Goal: Task Accomplishment & Management: Complete application form

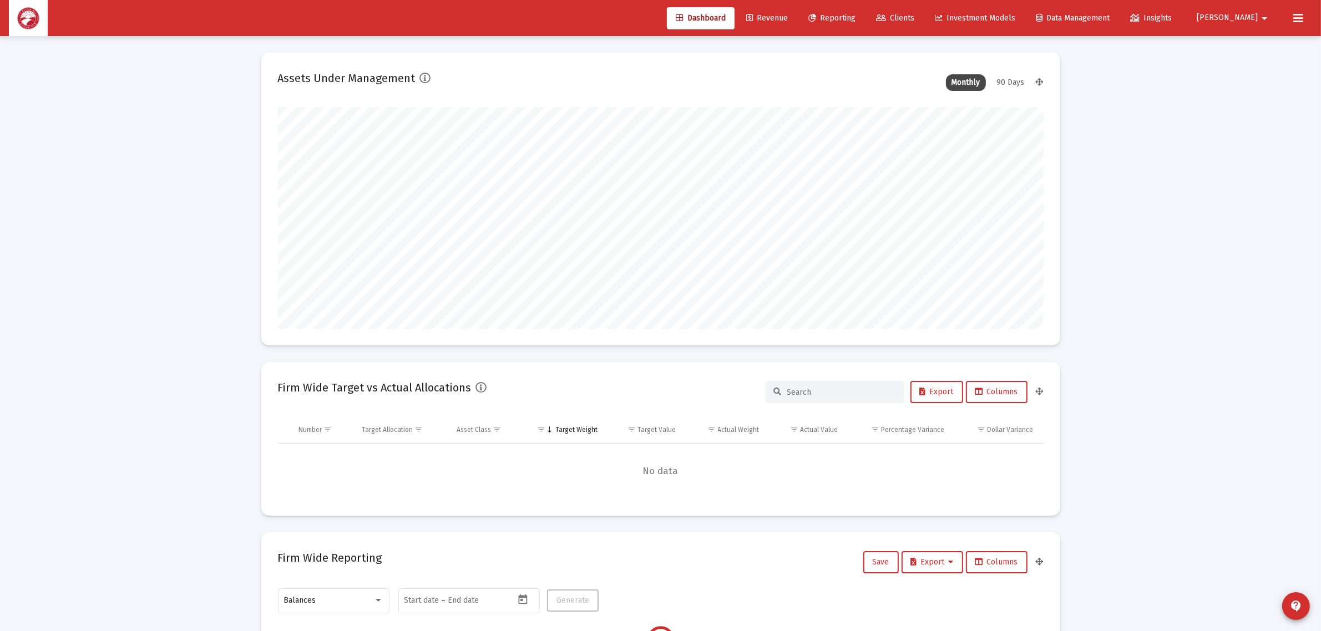
scroll to position [222, 412]
type input "[DATE]"
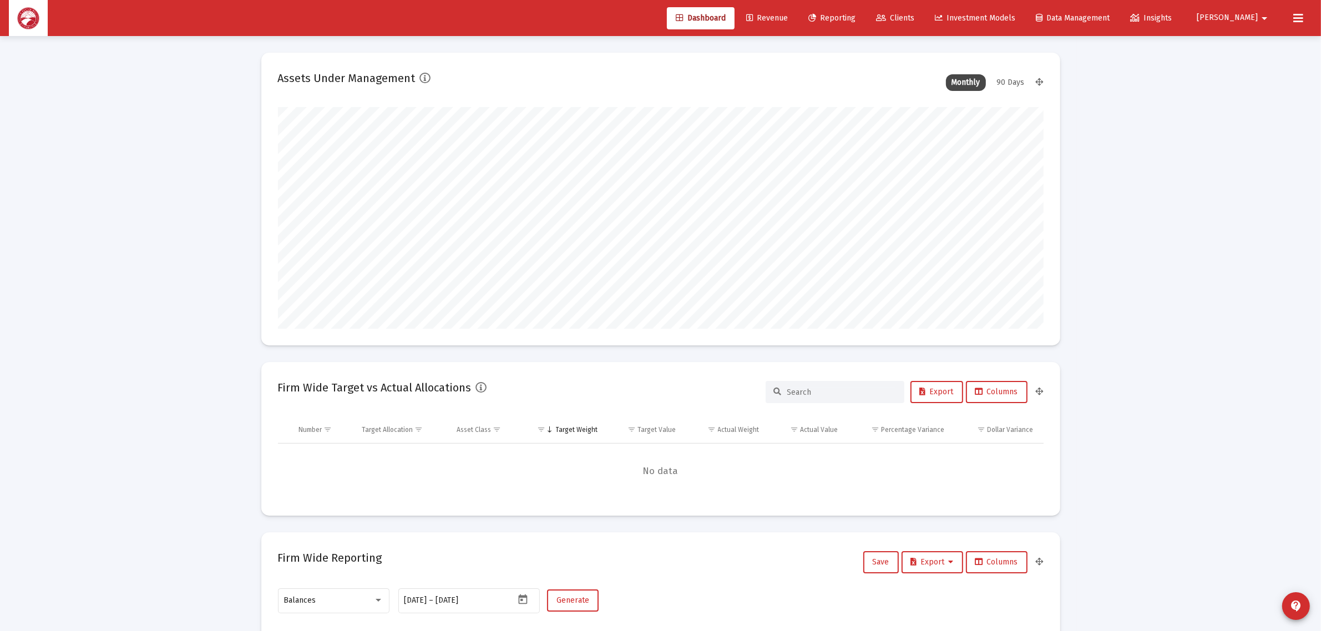
click at [914, 14] on span "Clients" at bounding box center [895, 17] width 38 height 9
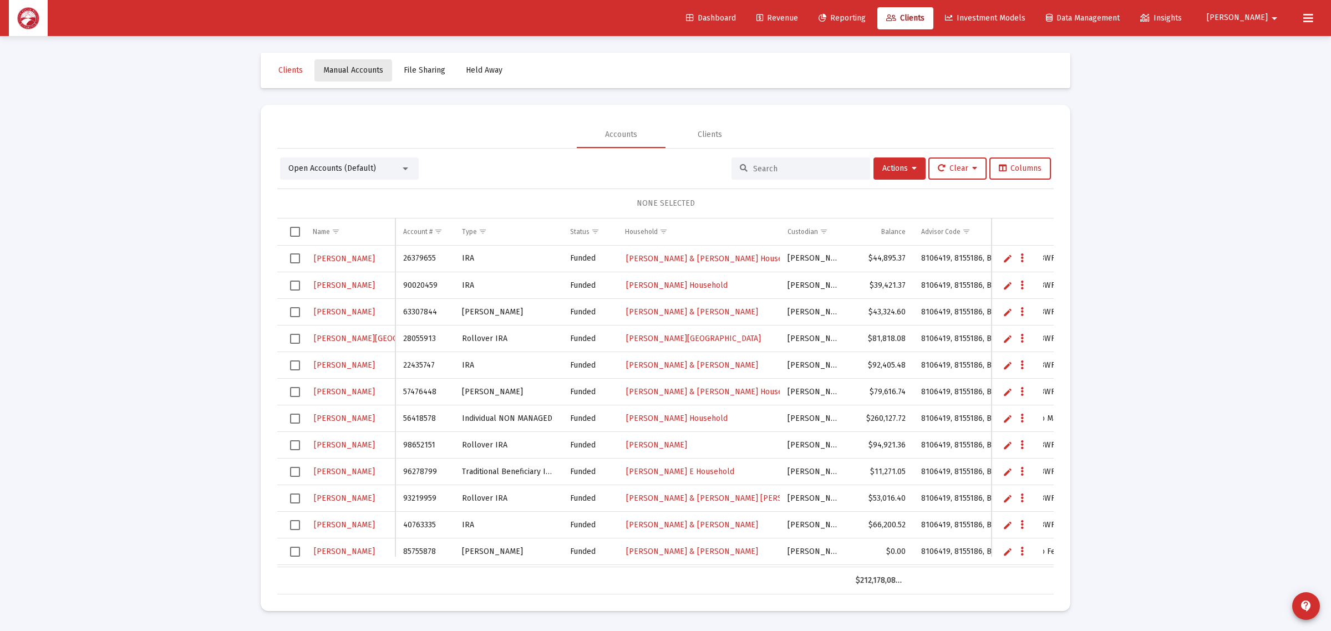
click at [348, 74] on span "Manual Accounts" at bounding box center [353, 69] width 60 height 9
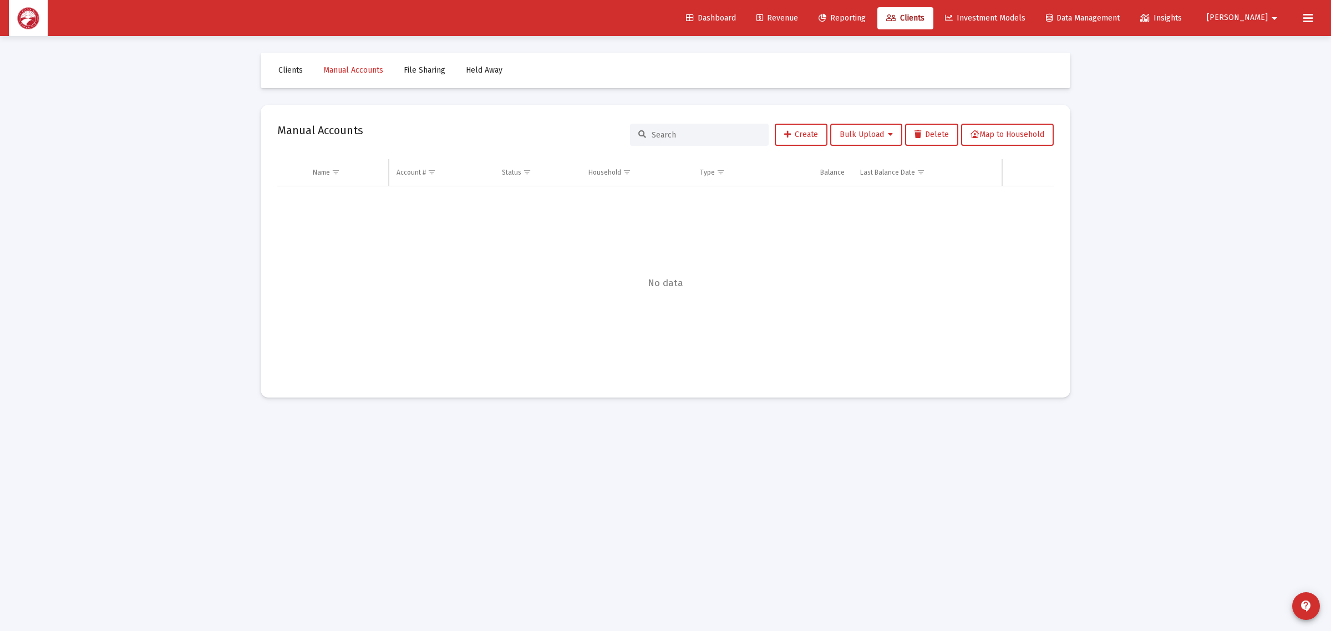
click at [721, 131] on input at bounding box center [706, 134] width 109 height 9
drag, startPoint x: 699, startPoint y: 131, endPoint x: 570, endPoint y: 112, distance: 131.2
click at [572, 115] on mat-card "Manual Accounts trauger Create Bulk Upload Delete Map to Household Name Name Ac…" at bounding box center [666, 251] width 810 height 293
type input "traug"
click at [300, 62] on link "Clients" at bounding box center [291, 70] width 42 height 22
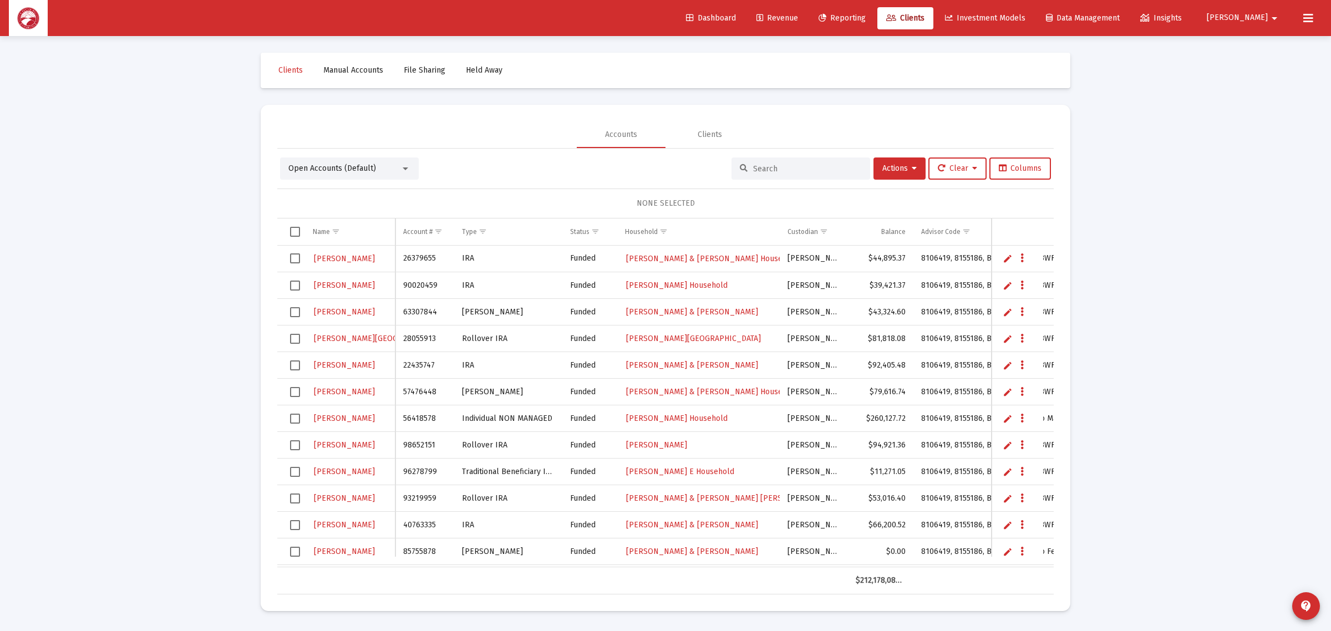
click at [800, 166] on input at bounding box center [807, 168] width 109 height 9
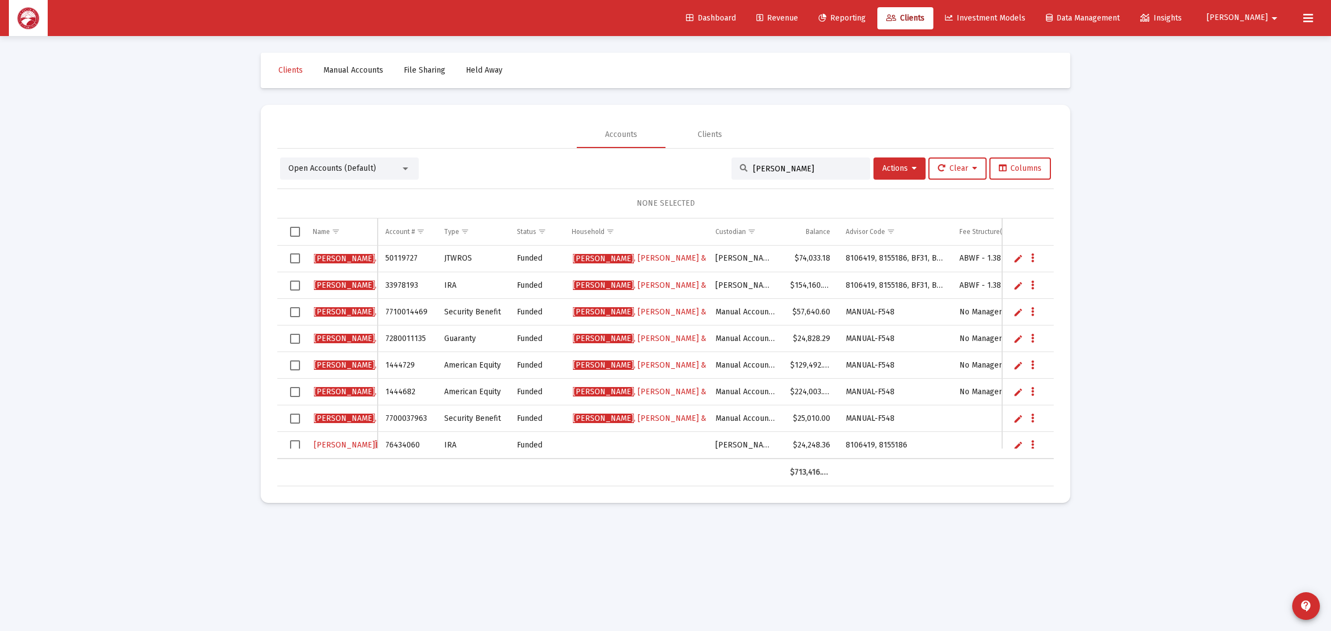
type input "[PERSON_NAME]"
click at [353, 75] on link "Manual Accounts" at bounding box center [354, 70] width 78 height 22
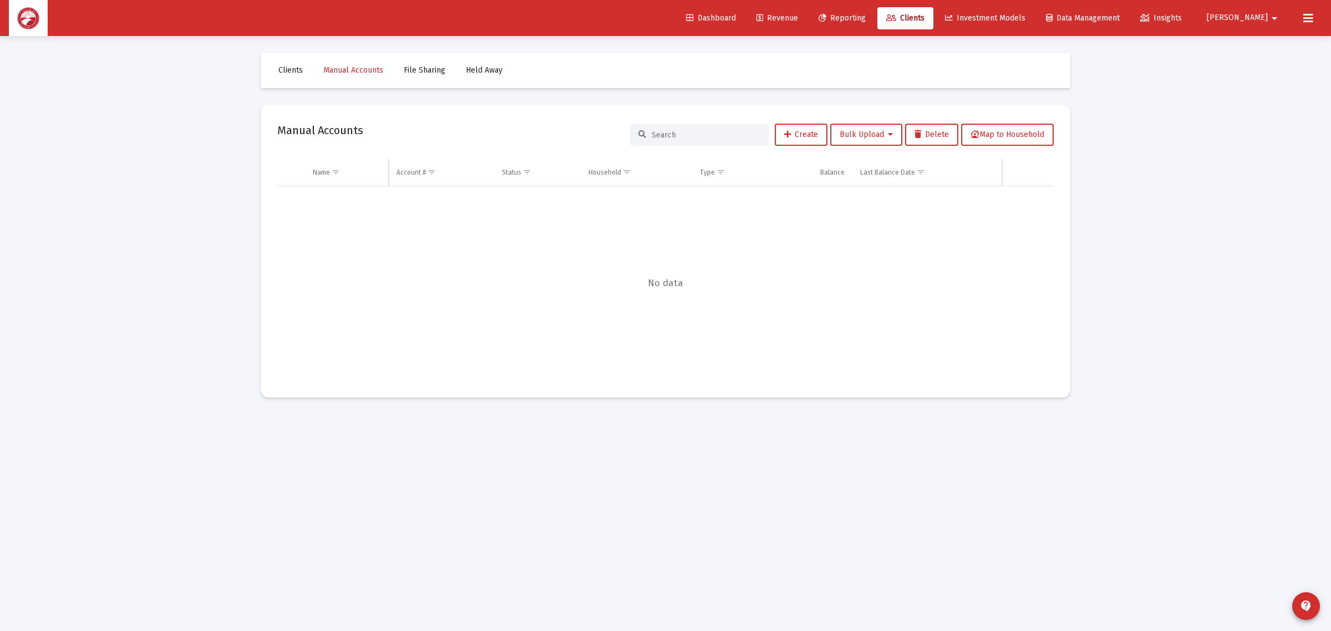
click at [685, 134] on input at bounding box center [706, 134] width 109 height 9
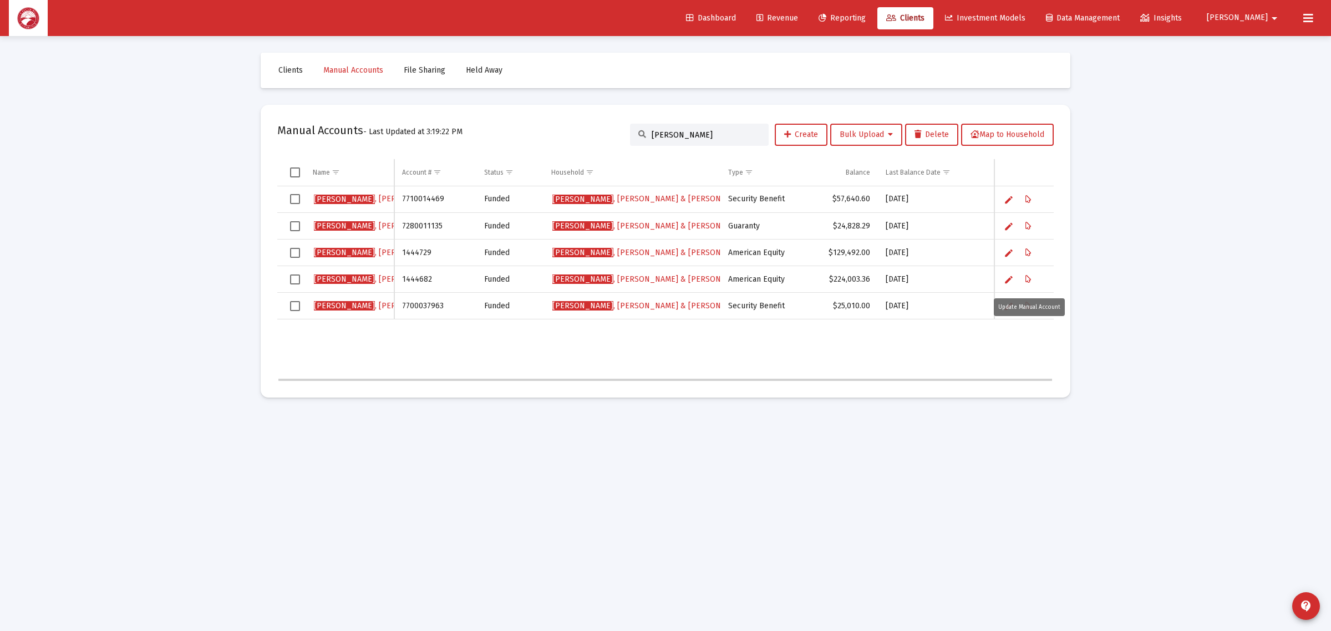
type input "[PERSON_NAME]"
click at [1030, 278] on icon "Data grid" at bounding box center [1029, 279] width 6 height 13
click at [1026, 278] on icon "Data grid" at bounding box center [1029, 279] width 6 height 13
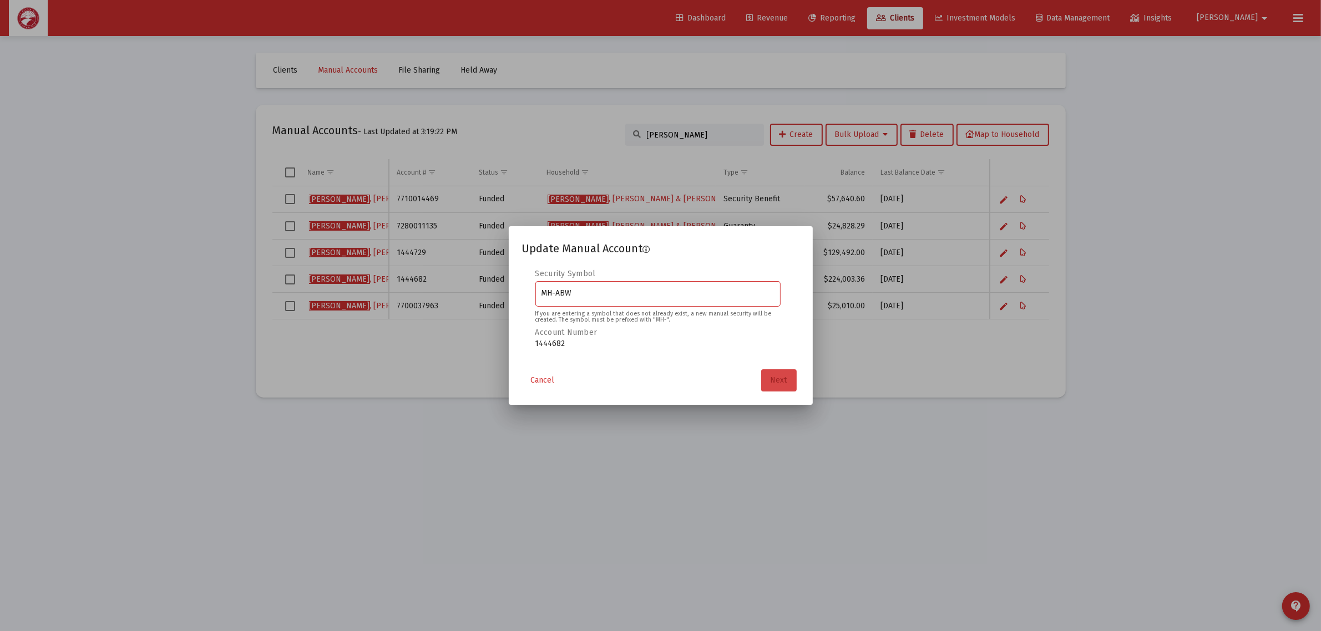
click at [766, 378] on button "Next" at bounding box center [779, 380] width 36 height 22
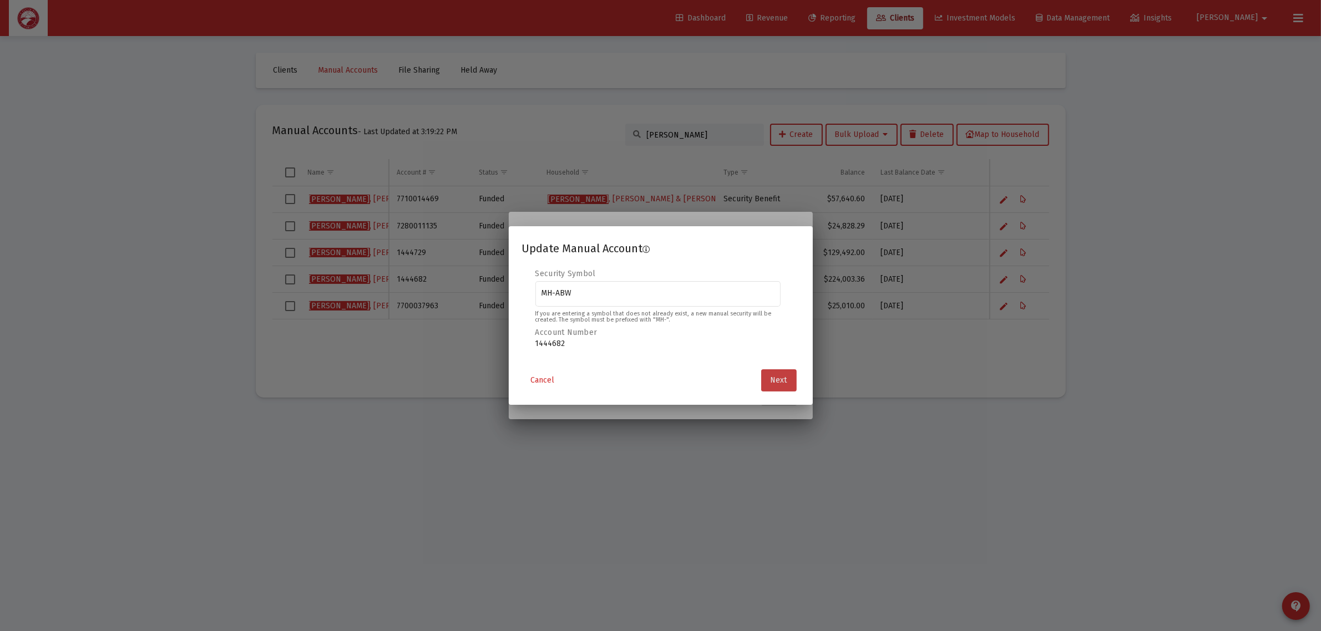
click at [775, 378] on span "Next" at bounding box center [778, 380] width 17 height 9
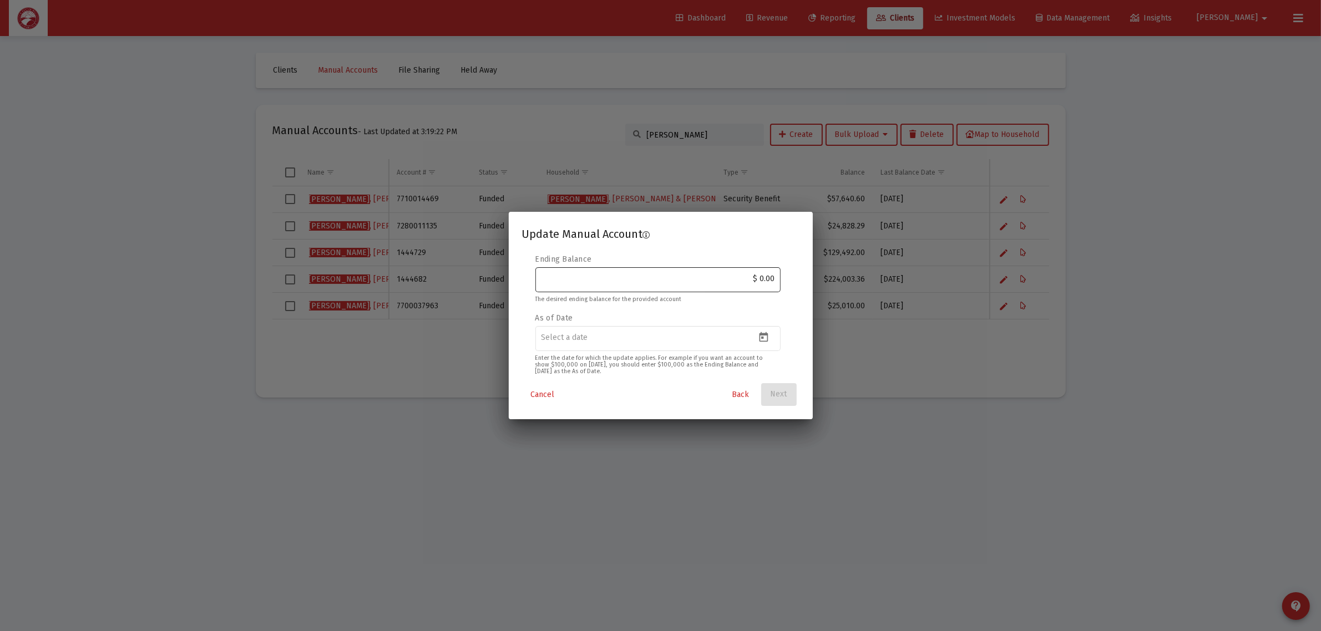
click at [736, 283] on input "$ 0.00" at bounding box center [658, 279] width 234 height 9
paste input "218,235.28"
type input "$ 218,235.28"
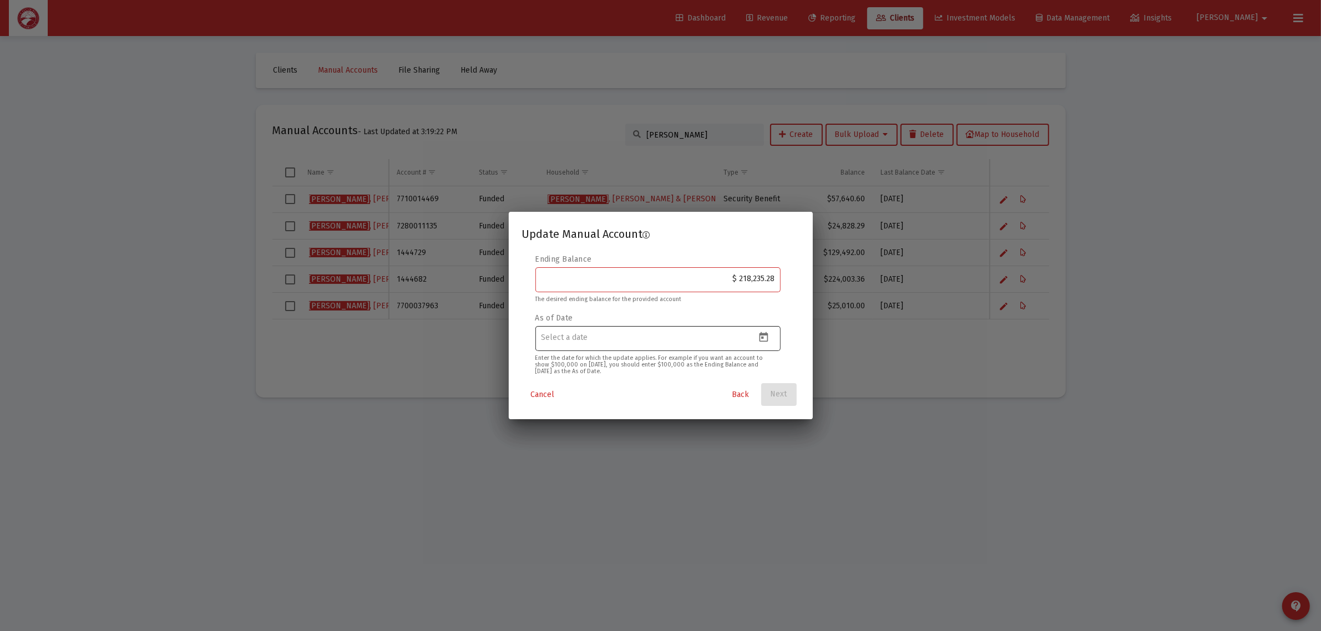
click at [767, 342] on icon "Open calendar" at bounding box center [764, 338] width 12 height 12
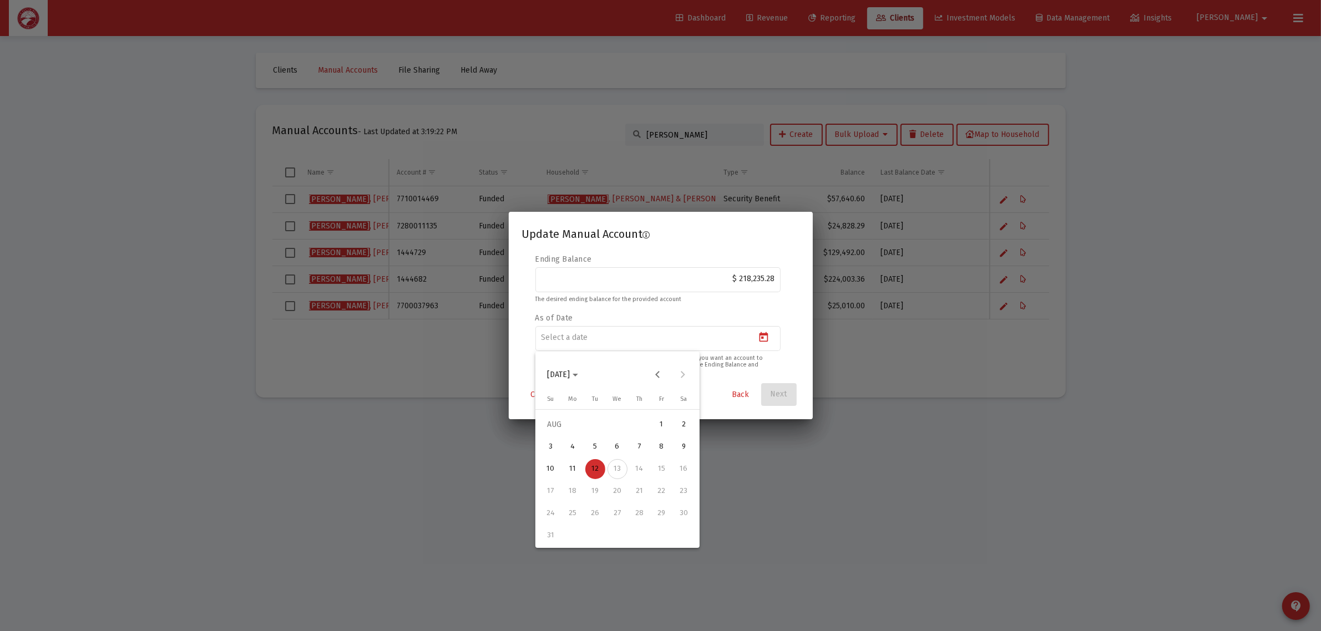
click at [576, 445] on div "4" at bounding box center [573, 447] width 20 height 20
type input "2025-08-04"
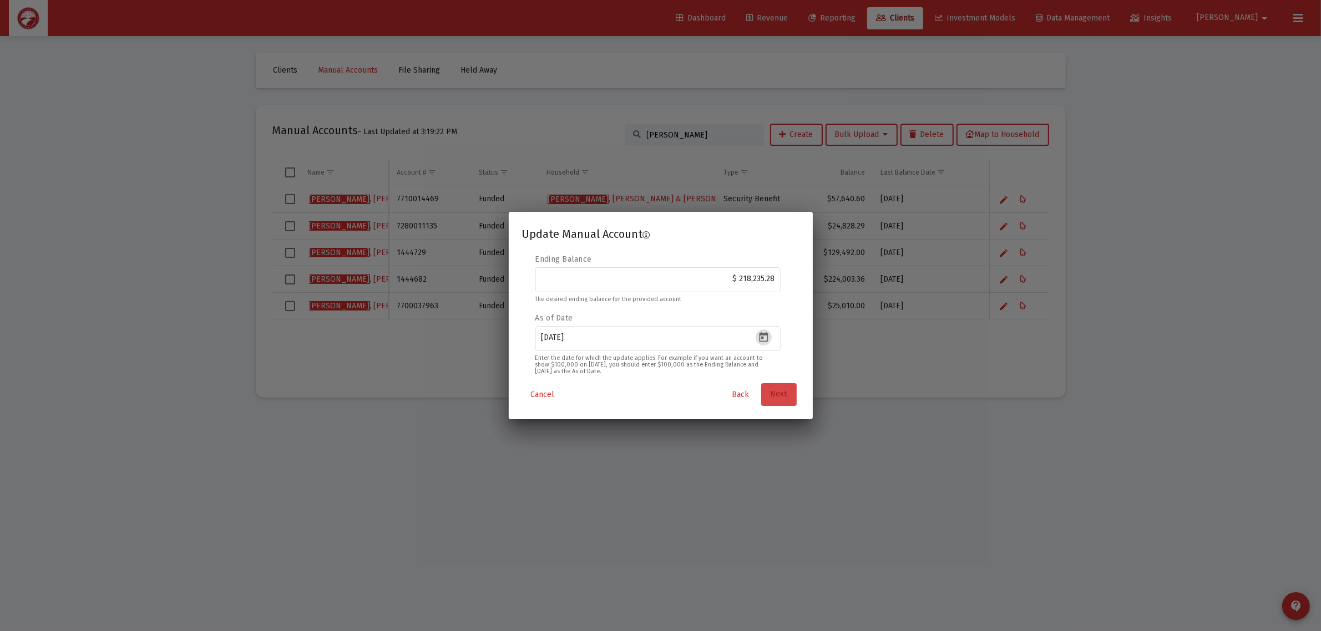
click at [775, 395] on span "Next" at bounding box center [778, 394] width 17 height 9
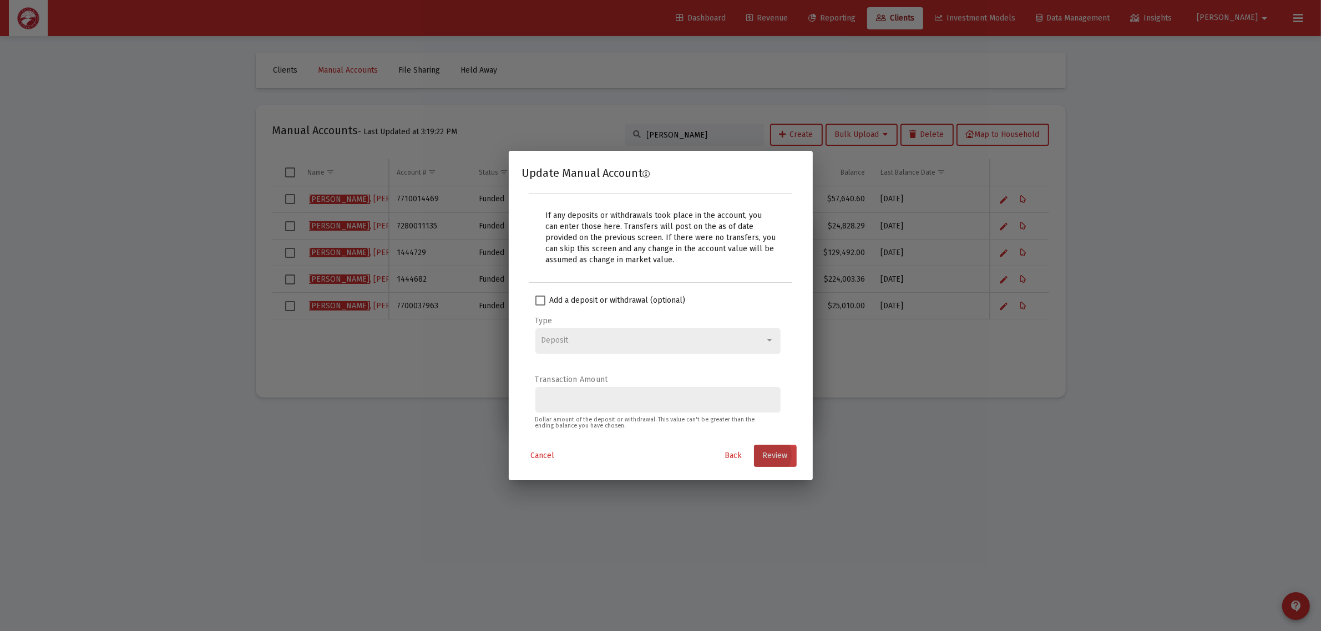
click at [774, 463] on button "Review" at bounding box center [775, 456] width 43 height 22
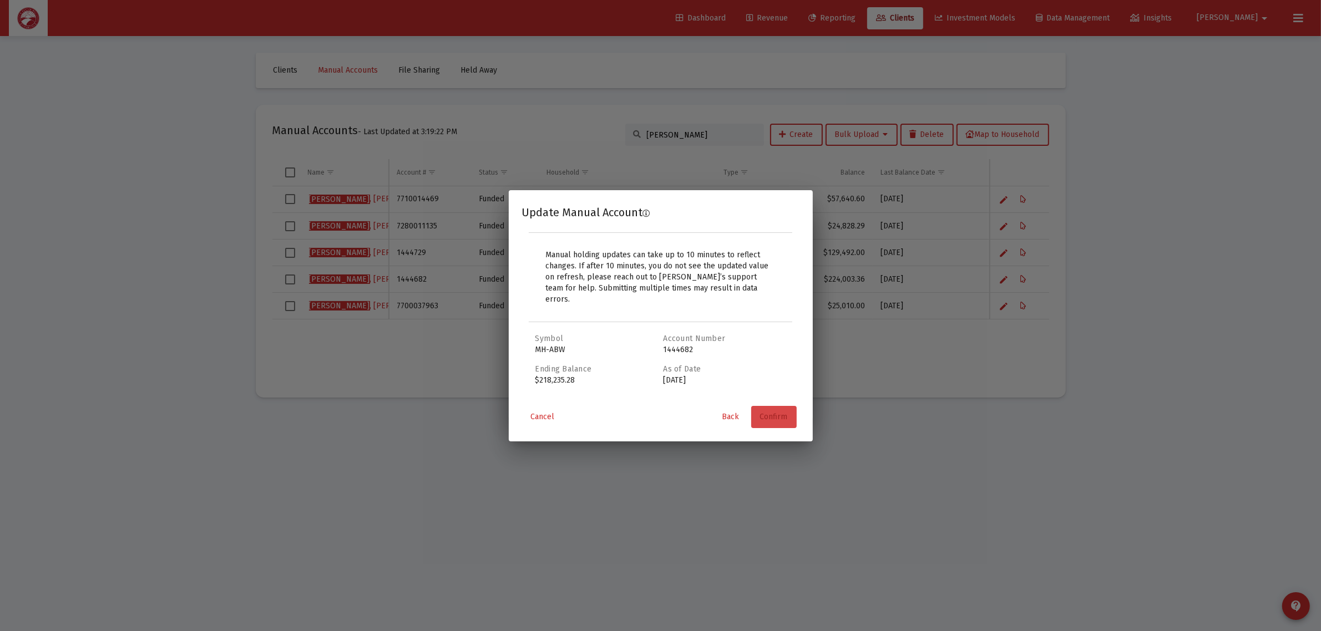
click at [777, 415] on span "Confirm" at bounding box center [774, 416] width 28 height 9
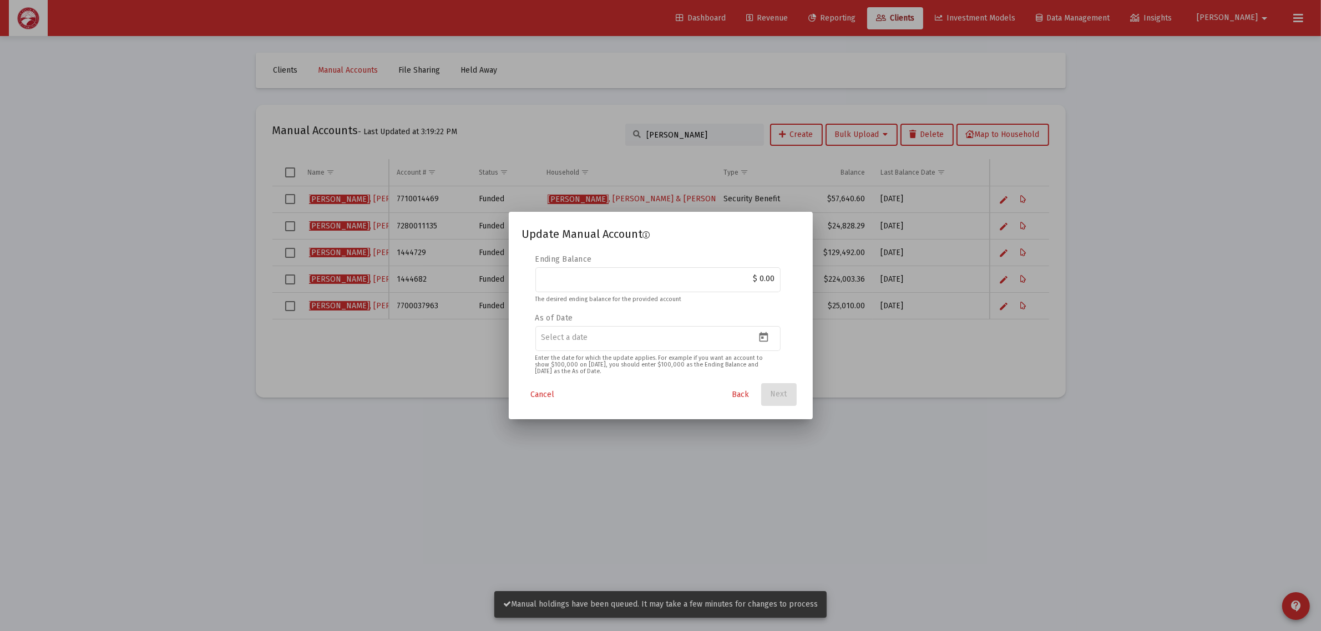
click at [759, 460] on div at bounding box center [660, 315] width 1321 height 631
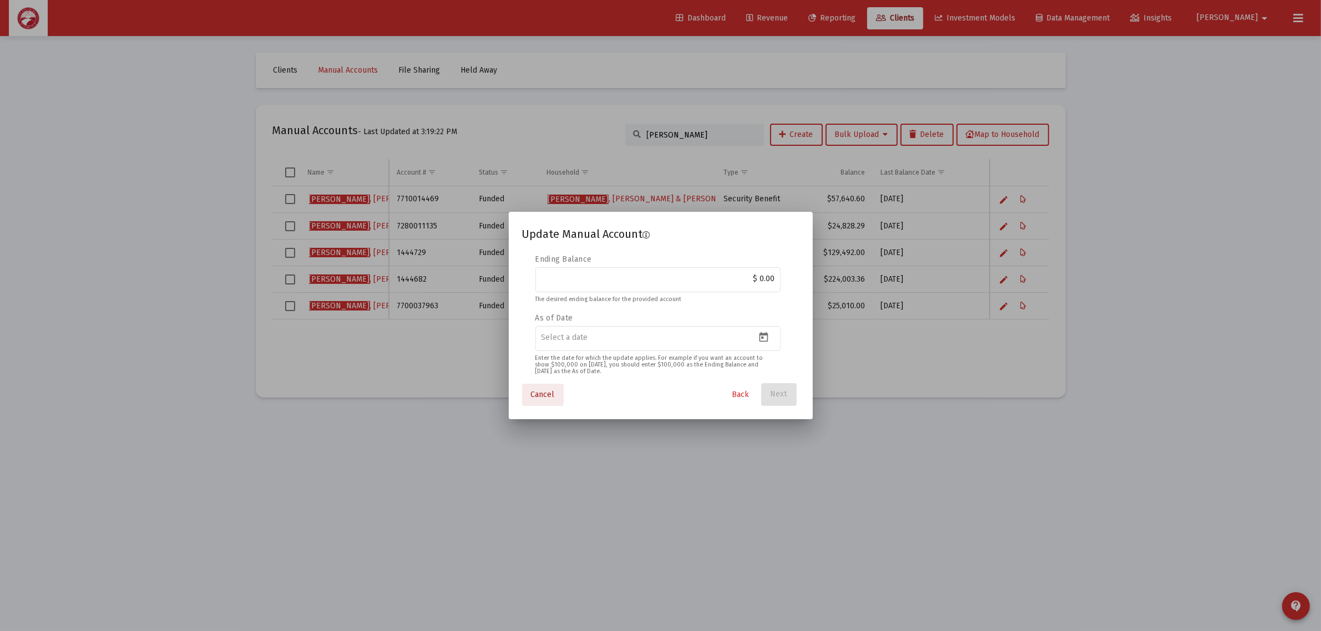
click at [541, 392] on span "Cancel" at bounding box center [543, 394] width 24 height 9
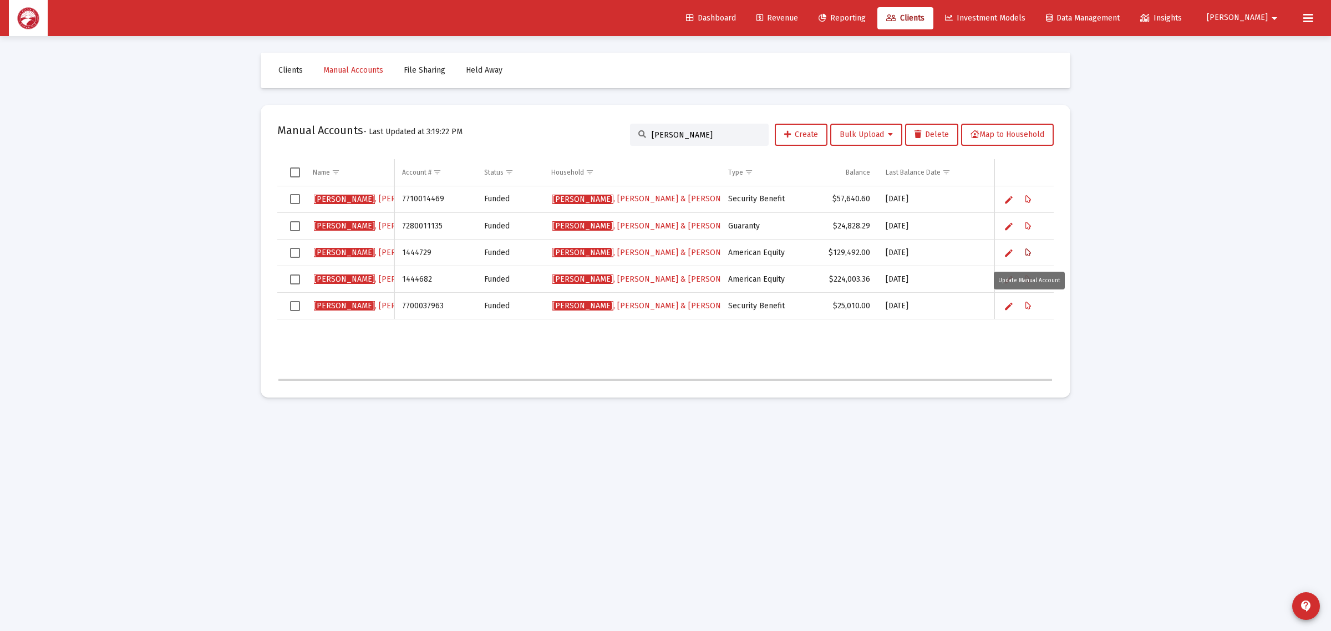
click at [1028, 253] on icon "Data grid" at bounding box center [1029, 252] width 6 height 13
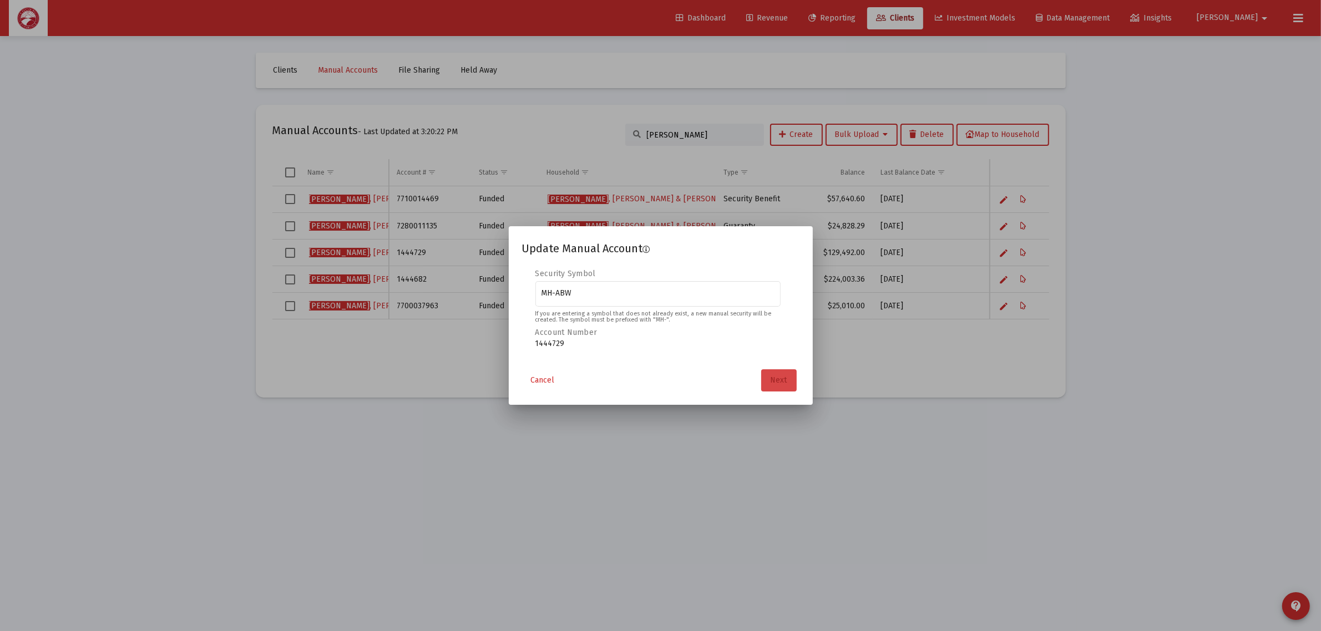
click at [772, 373] on button "Next" at bounding box center [779, 380] width 36 height 22
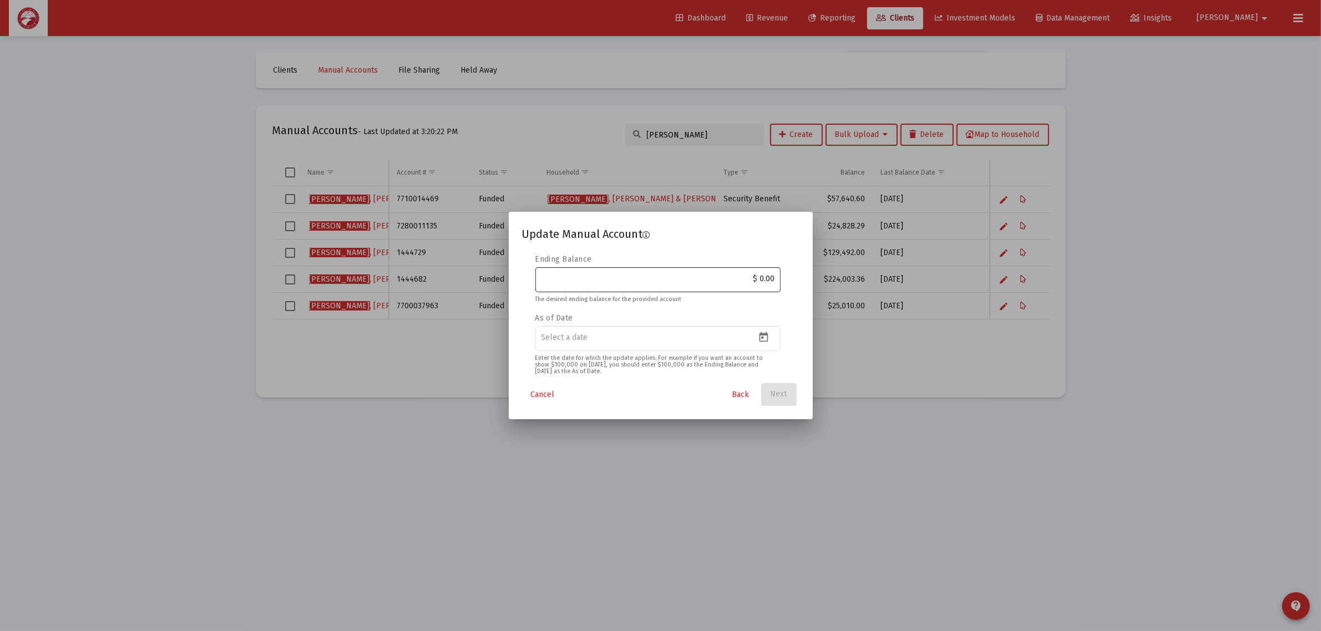
click at [713, 278] on input "$ 0.00" at bounding box center [658, 279] width 234 height 9
paste input "127,275.09"
type input "$ 127,275.09"
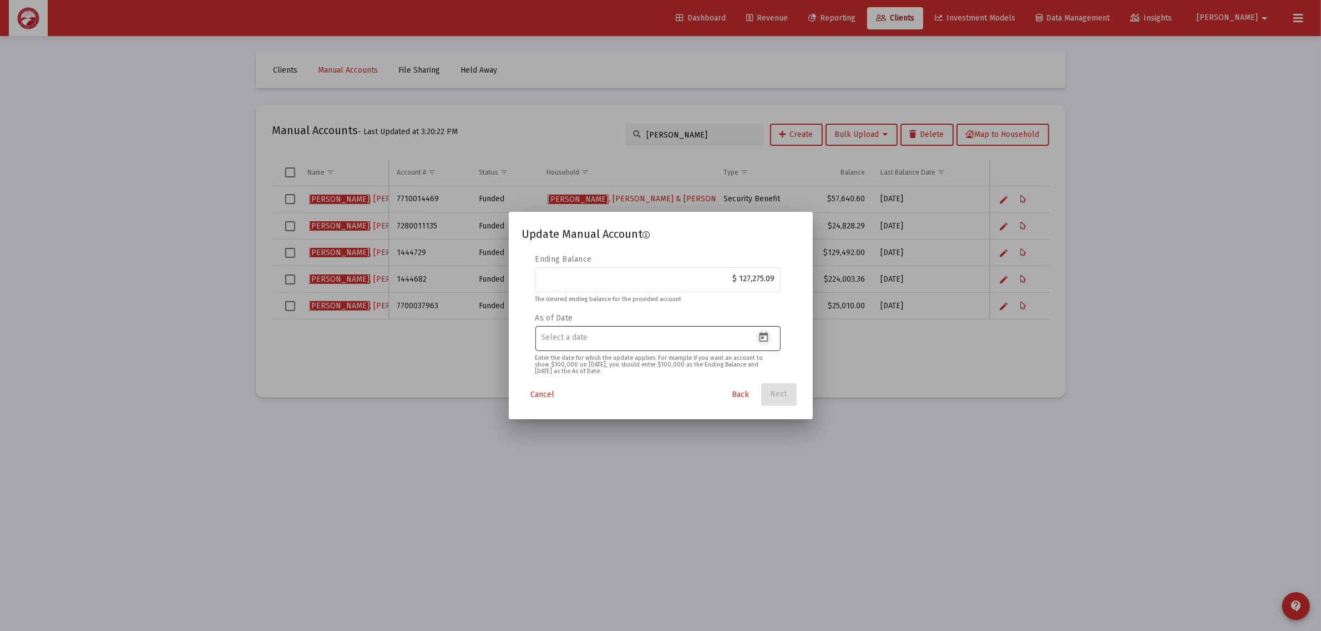
click at [767, 341] on icon "Open calendar" at bounding box center [763, 337] width 9 height 10
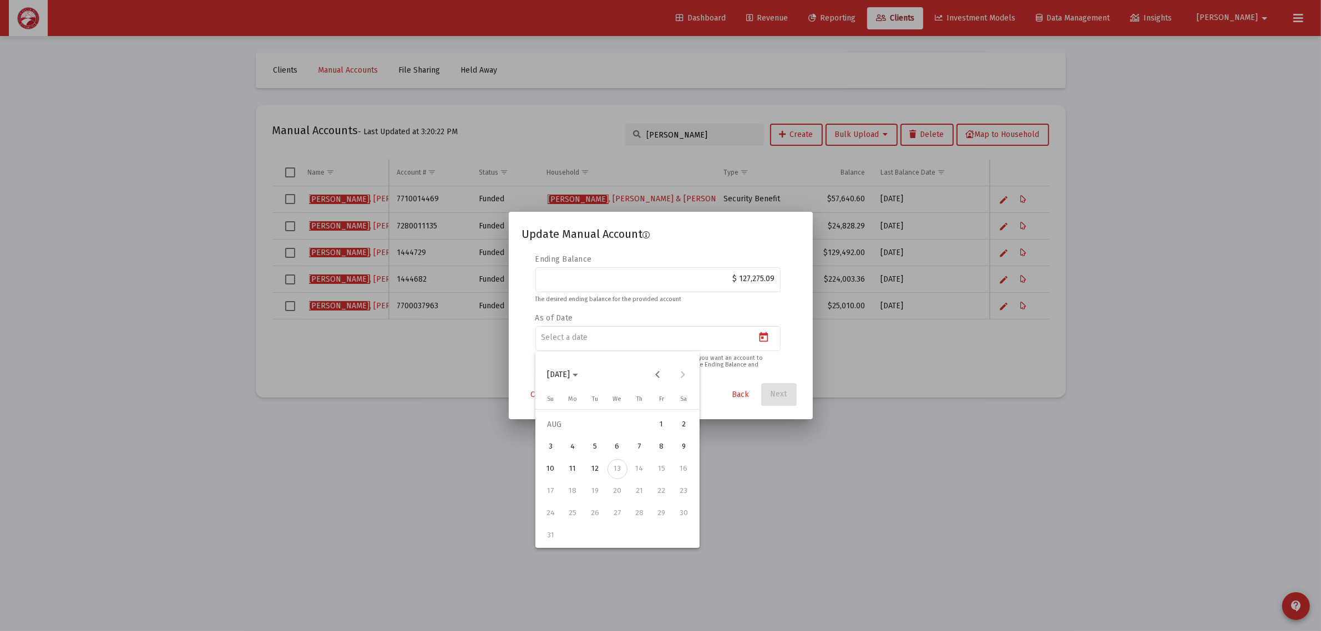
click at [575, 447] on div "4" at bounding box center [573, 447] width 20 height 20
type input "2025-08-04"
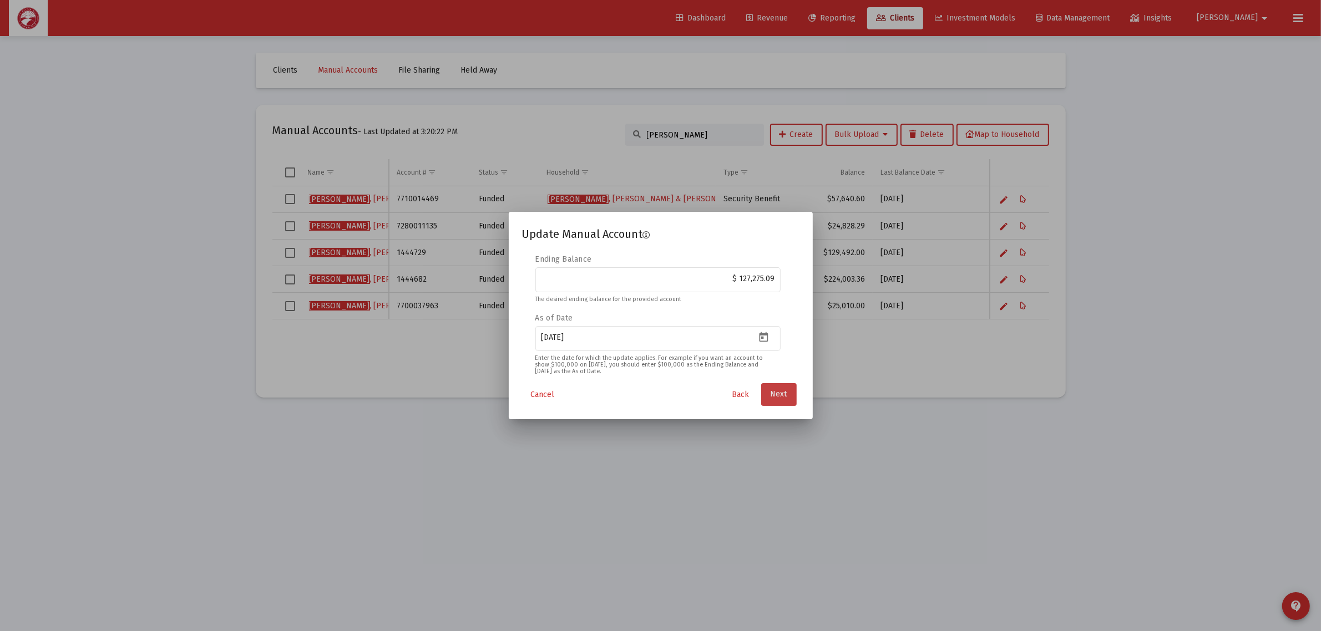
click at [783, 395] on span "Next" at bounding box center [778, 394] width 17 height 9
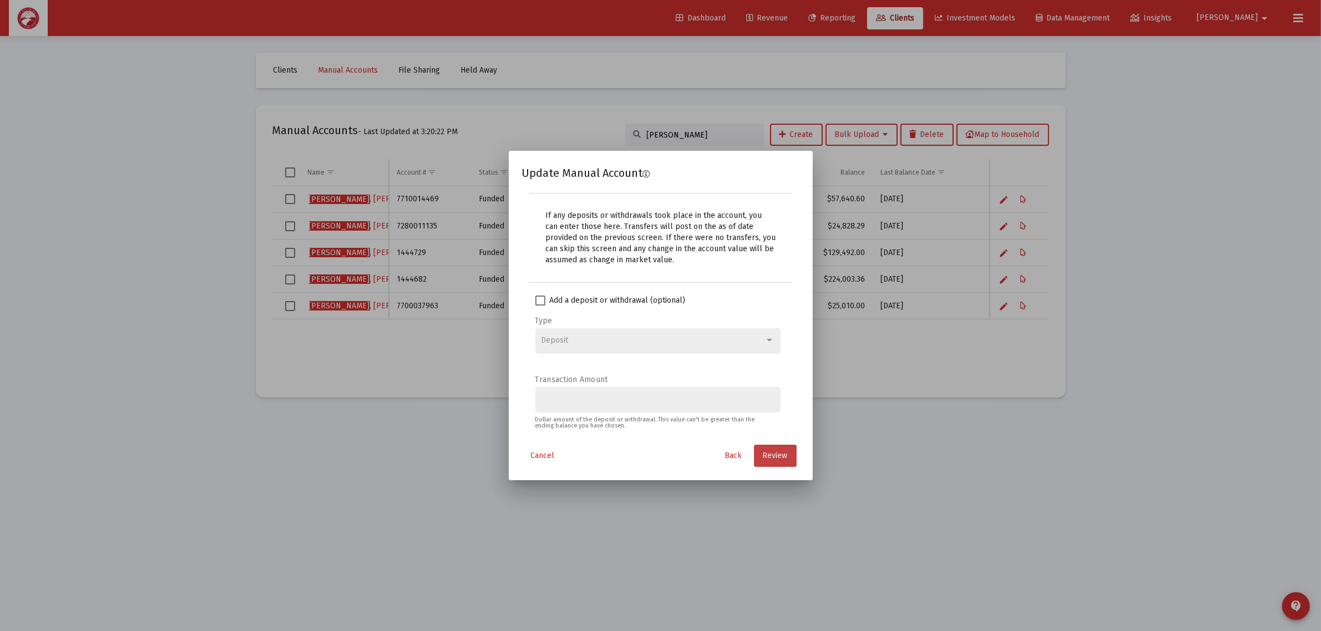
click at [774, 455] on span "Review" at bounding box center [775, 455] width 25 height 9
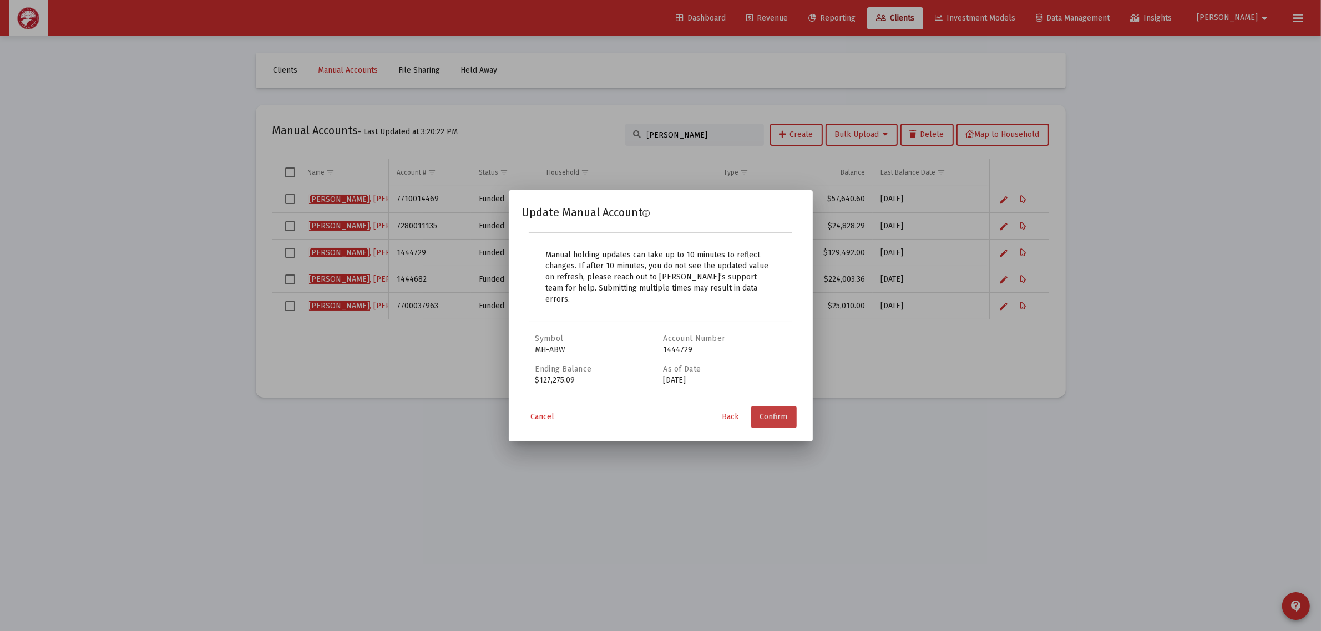
click at [780, 415] on span "Confirm" at bounding box center [774, 416] width 28 height 9
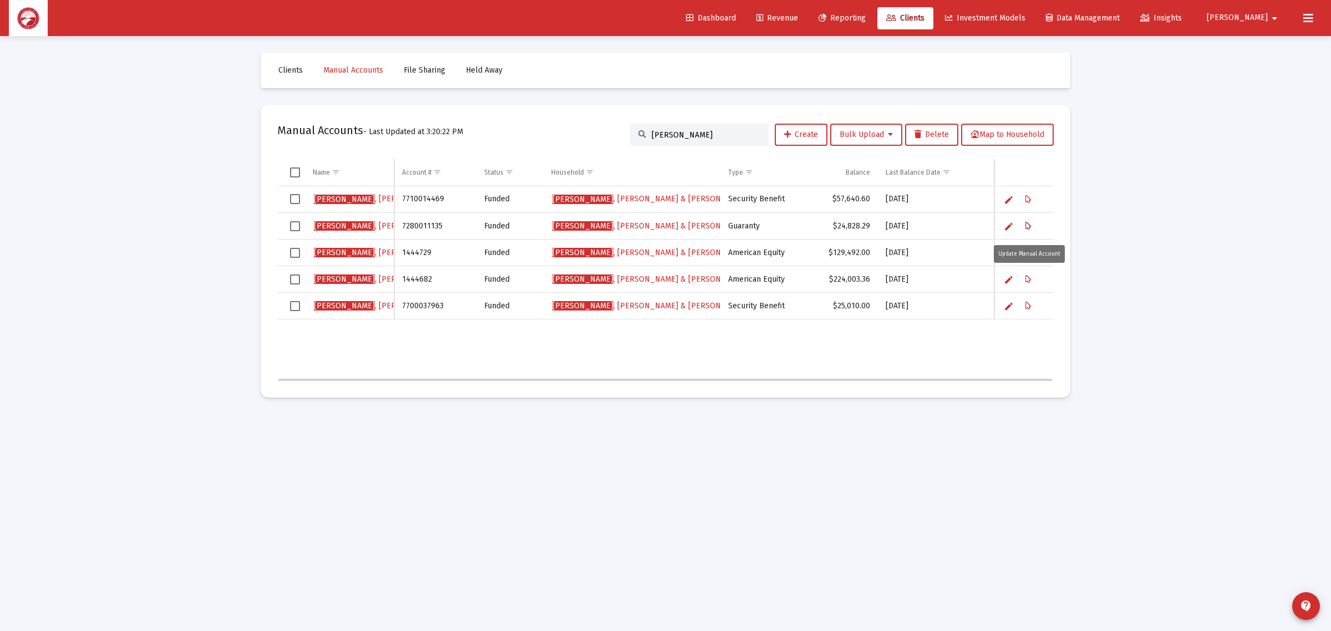
click at [1030, 226] on icon "Data grid" at bounding box center [1029, 226] width 6 height 13
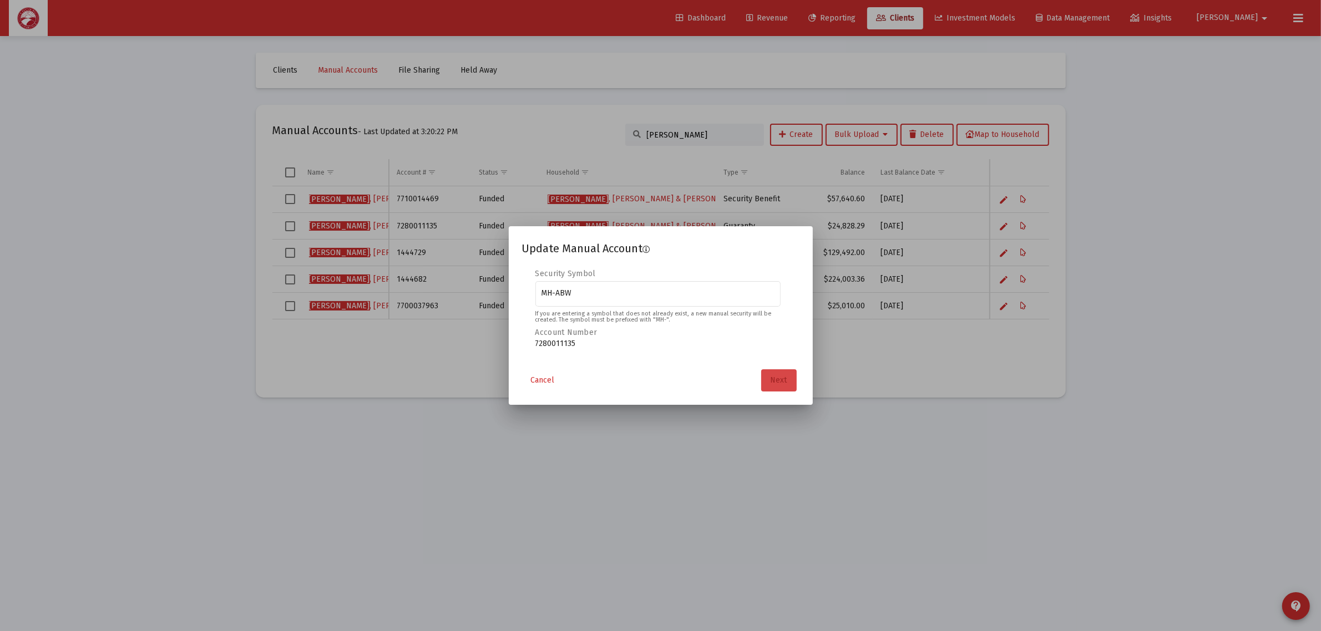
click at [785, 379] on span "Next" at bounding box center [778, 380] width 17 height 9
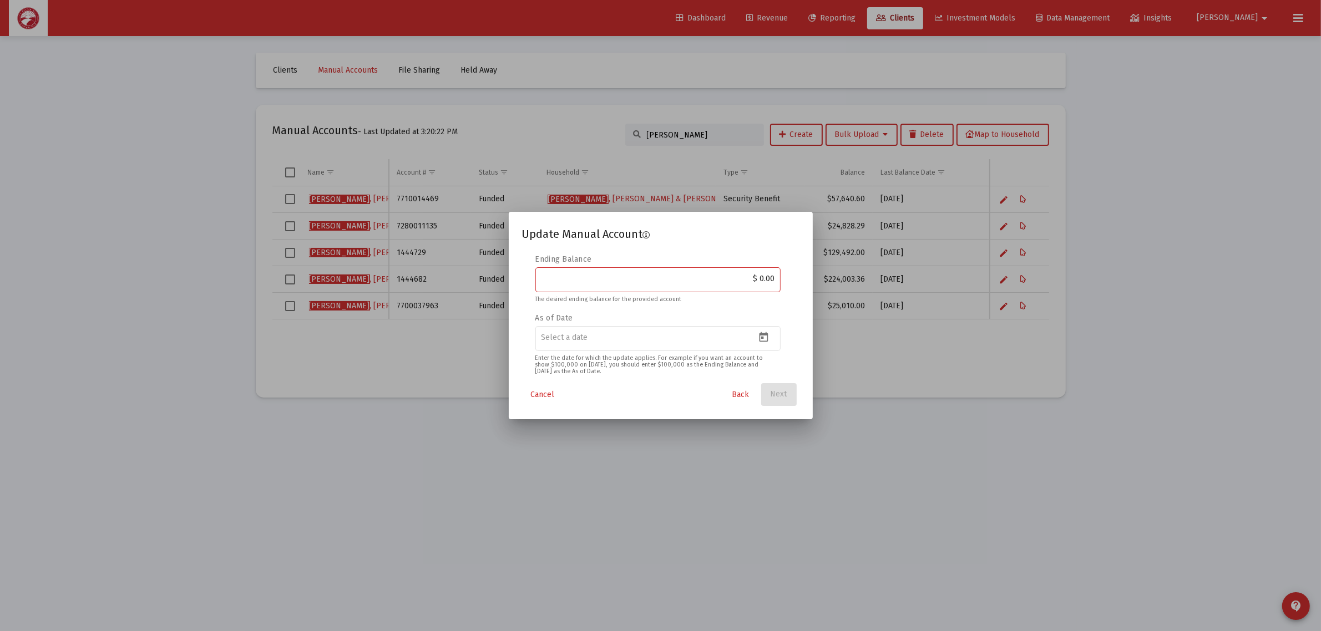
drag, startPoint x: 744, startPoint y: 275, endPoint x: 780, endPoint y: 273, distance: 35.5
click at [780, 273] on div "$ 0.00" at bounding box center [657, 278] width 245 height 27
paste input "28,012.20"
type input "$ 28,012.20"
click at [759, 336] on icon "Open calendar" at bounding box center [763, 337] width 9 height 10
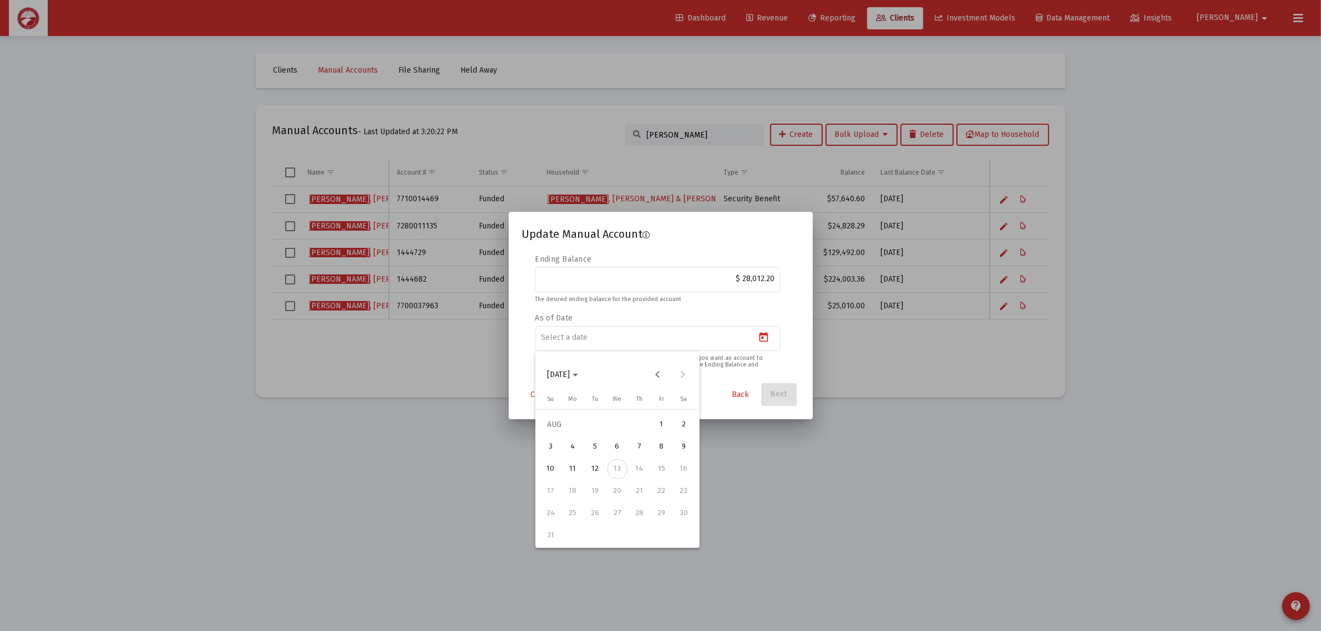
click at [570, 447] on div "4" at bounding box center [573, 447] width 20 height 20
type input "2025-08-04"
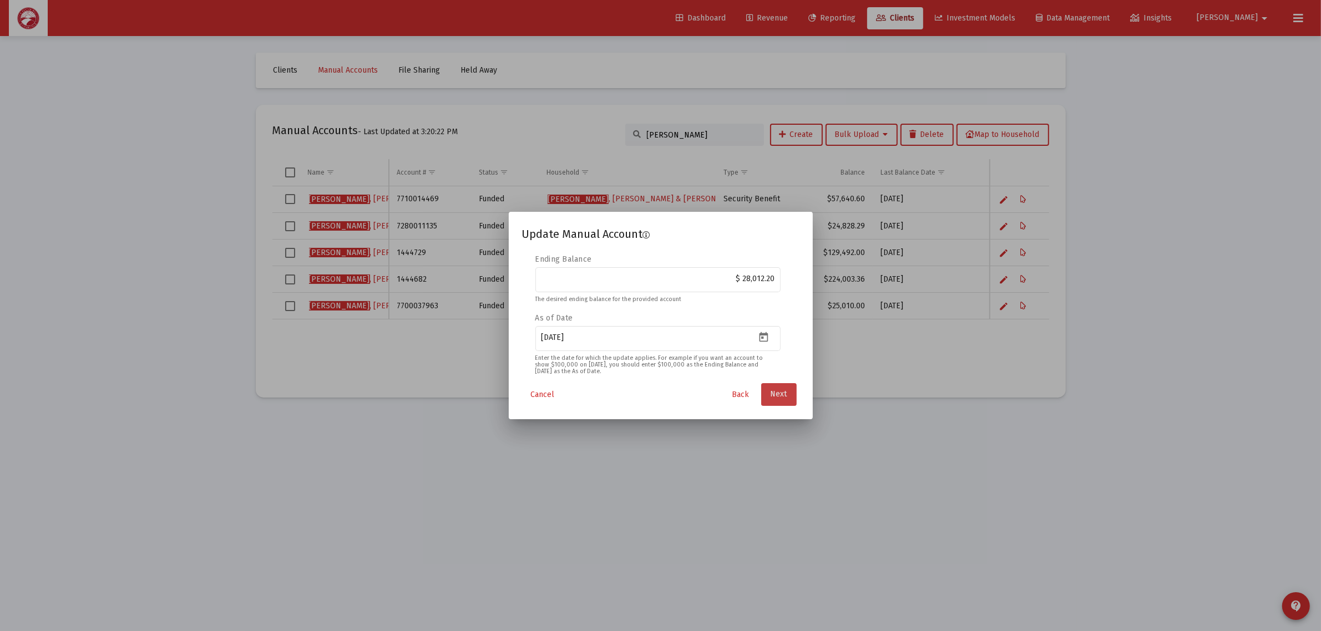
click at [780, 394] on span "Next" at bounding box center [778, 394] width 17 height 9
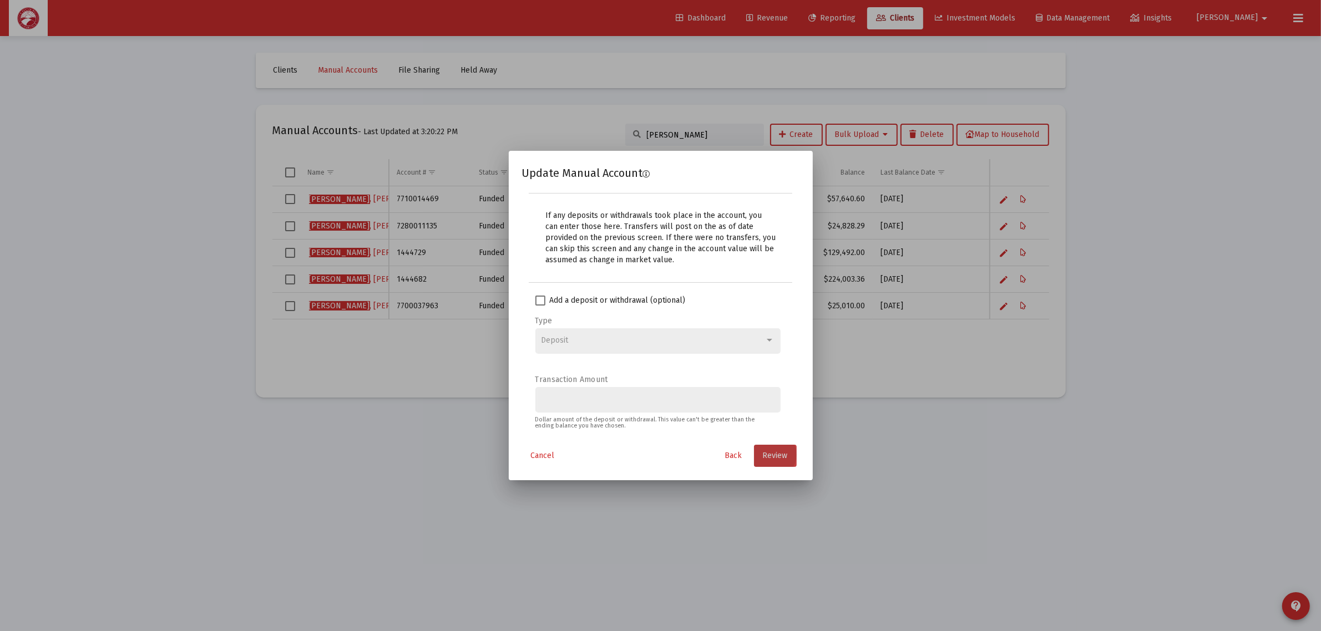
click at [785, 463] on button "Review" at bounding box center [775, 456] width 43 height 22
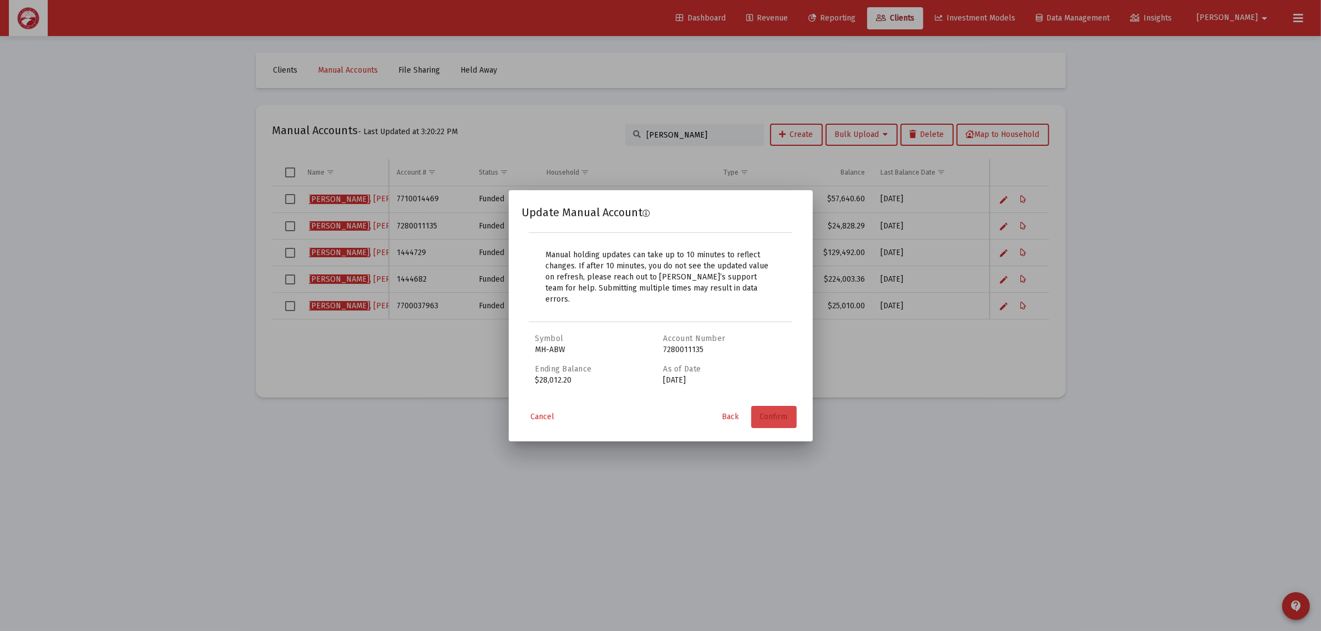
click at [780, 406] on button "Confirm" at bounding box center [773, 417] width 45 height 22
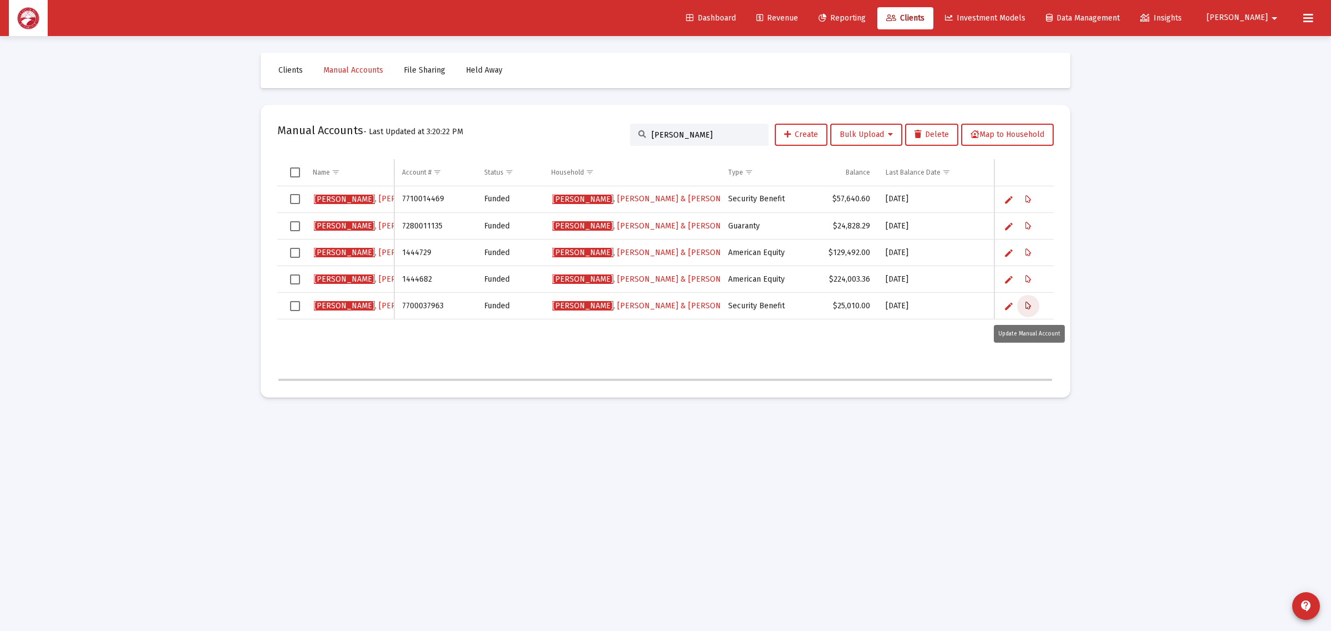
click at [1030, 300] on icon "Data grid" at bounding box center [1029, 306] width 6 height 13
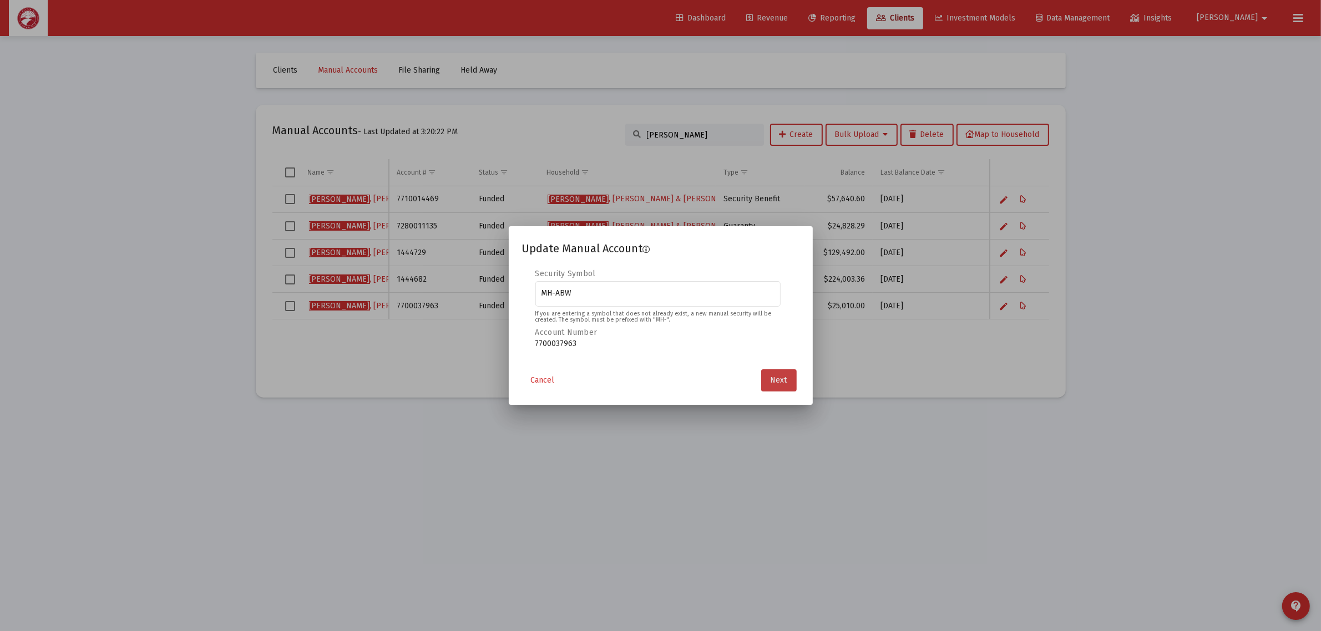
click at [773, 378] on span "Next" at bounding box center [778, 380] width 17 height 9
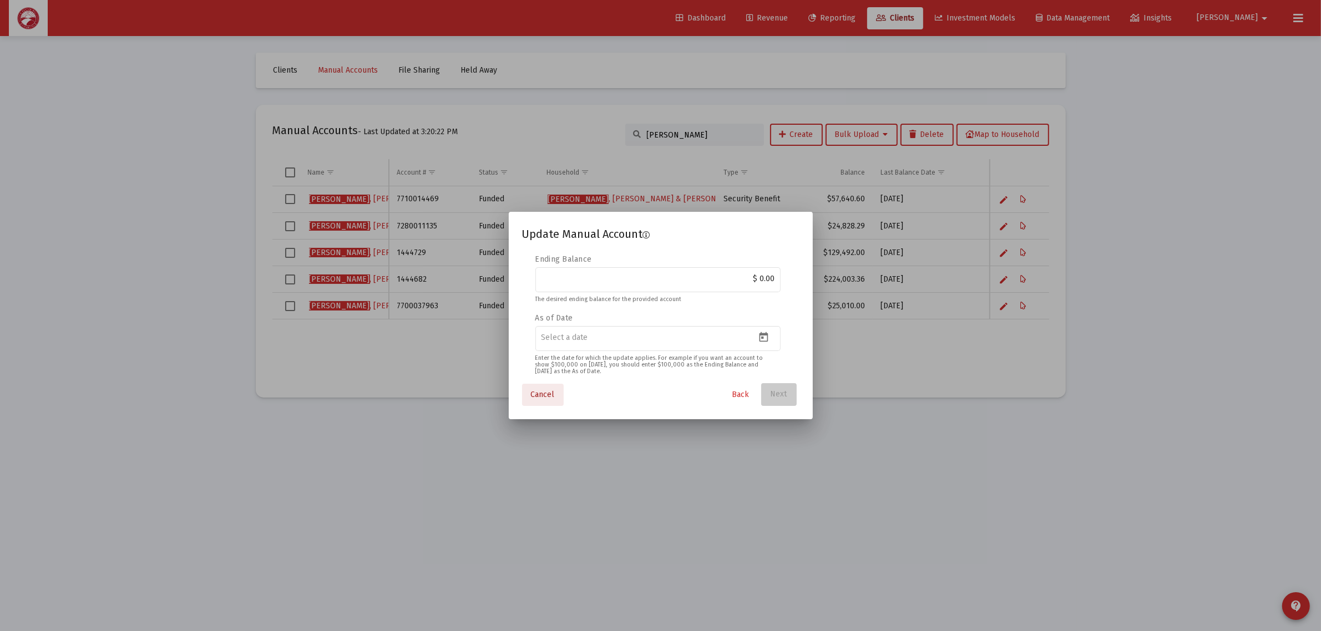
click at [545, 395] on span "Cancel" at bounding box center [543, 394] width 24 height 9
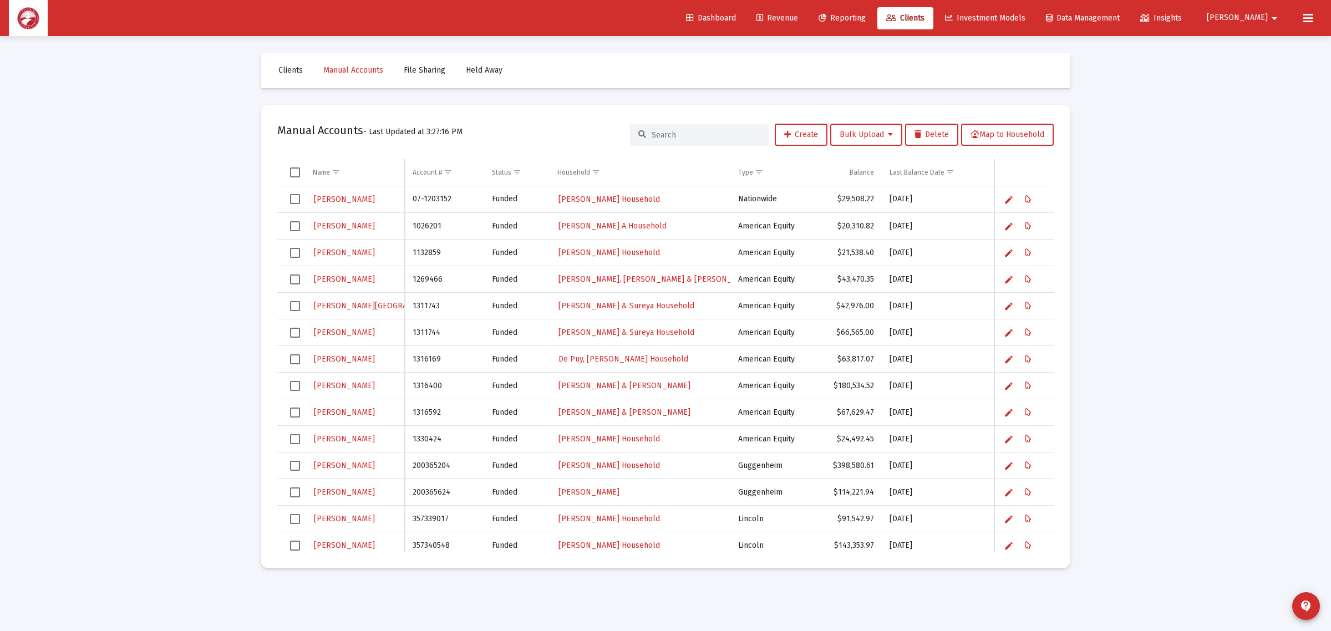
click at [664, 134] on input at bounding box center [706, 134] width 109 height 9
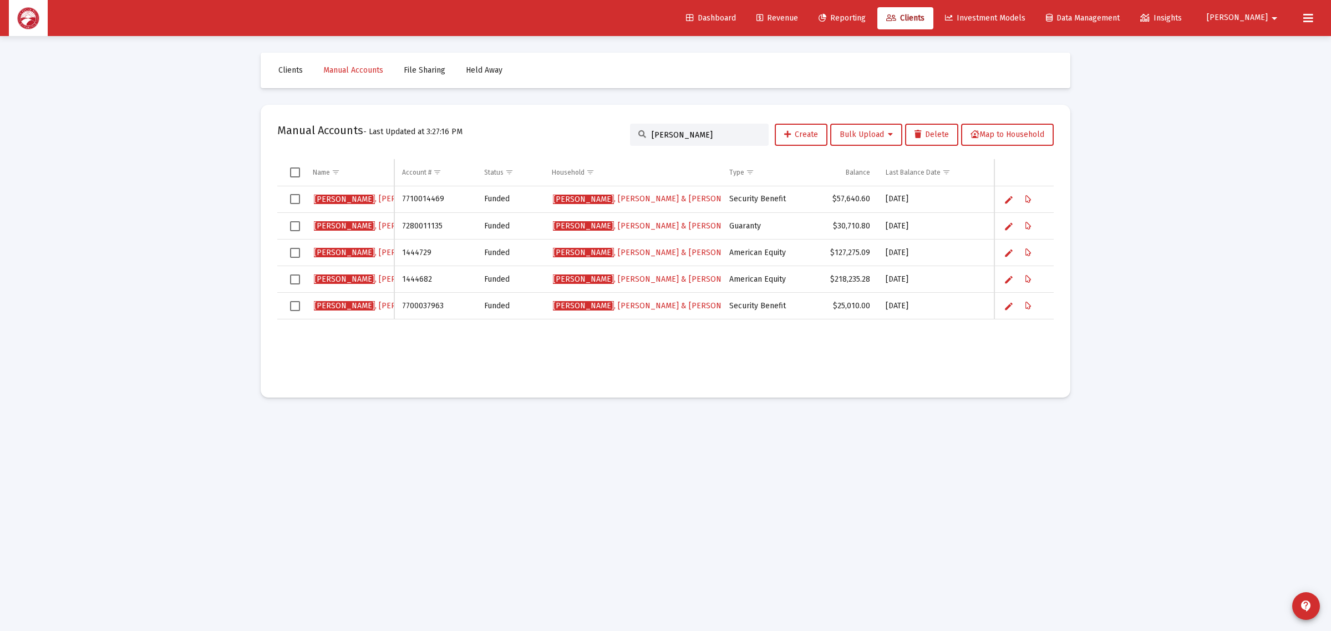
type input "[PERSON_NAME]"
click at [1029, 225] on icon "Data grid" at bounding box center [1029, 226] width 6 height 13
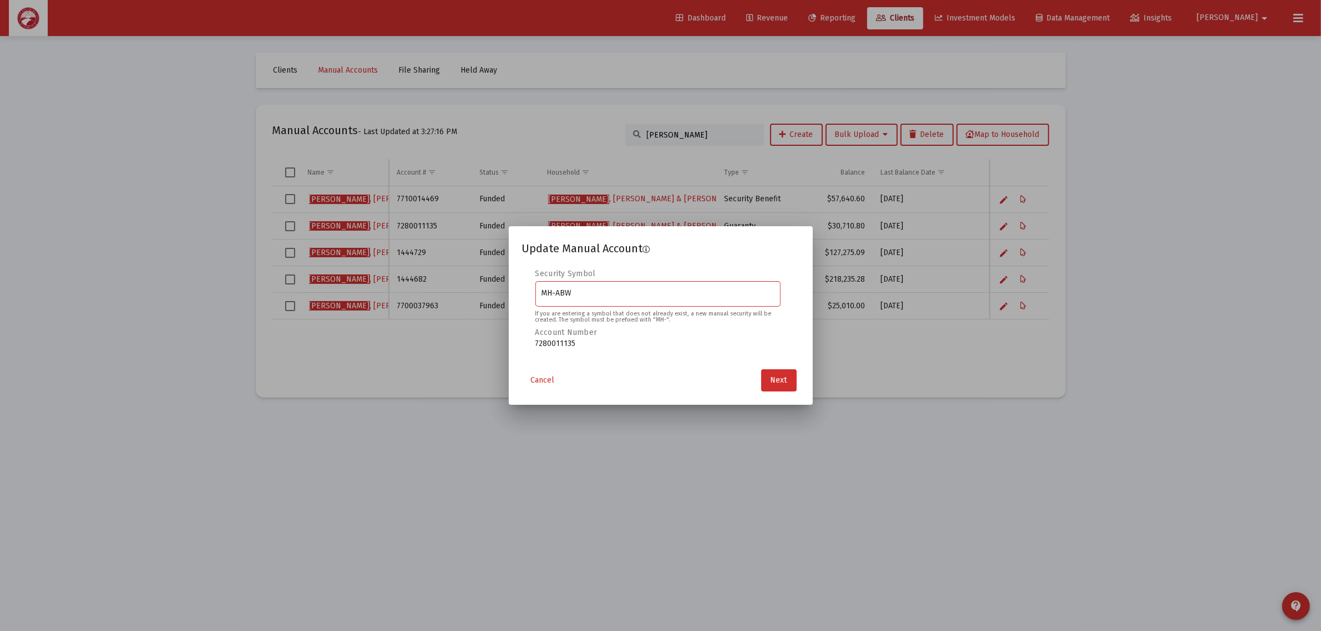
click at [780, 369] on div "Update Manual Account 1 2 3 4 Security Symbol MH-ABW If you are entering a symb…" at bounding box center [660, 316] width 277 height 152
click at [780, 373] on button "Next" at bounding box center [779, 380] width 36 height 22
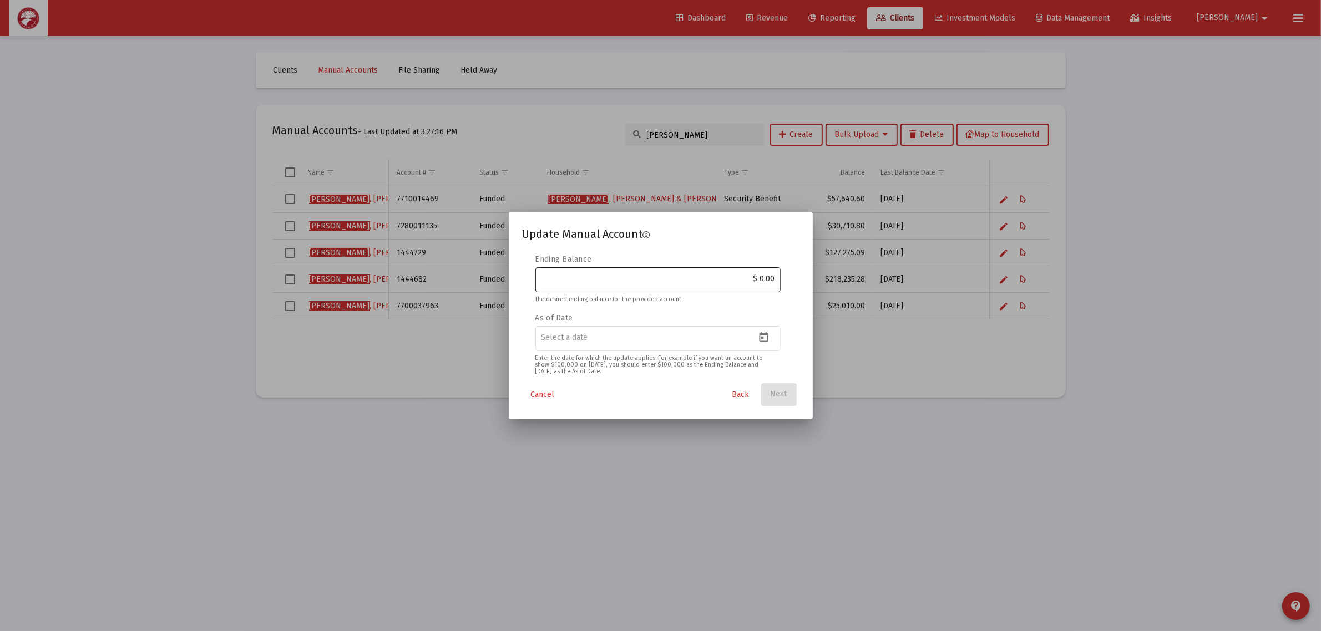
click at [741, 278] on input "$ 0.00" at bounding box center [658, 279] width 234 height 9
click at [741, 280] on input "$ 0.00" at bounding box center [658, 279] width 234 height 9
paste input "28,012.20"
type input "$ 28,012.20"
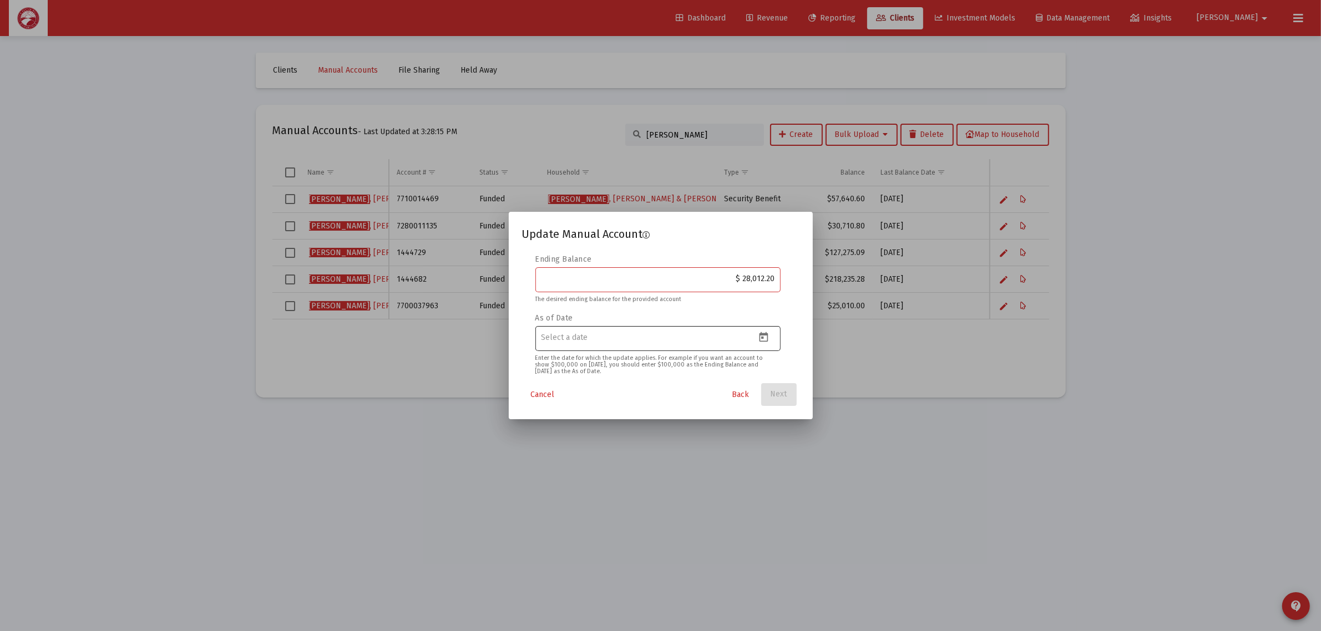
click at [760, 340] on icon "Open calendar" at bounding box center [764, 338] width 12 height 12
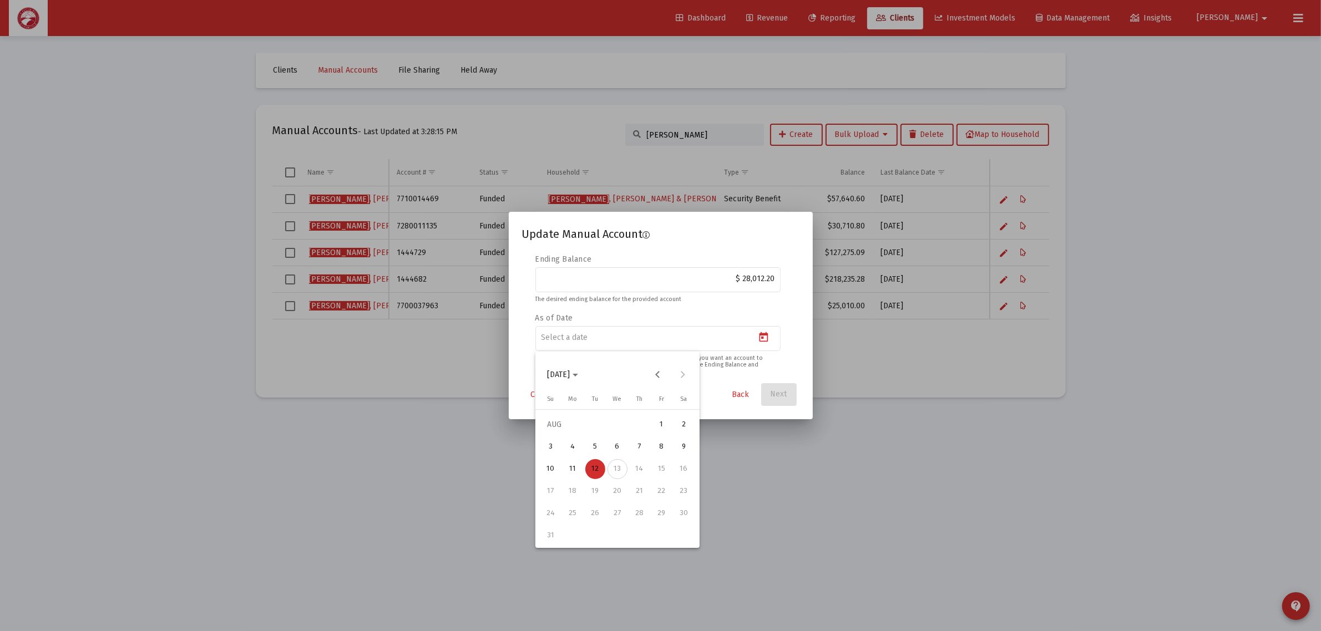
click at [573, 439] on div "4" at bounding box center [573, 447] width 20 height 20
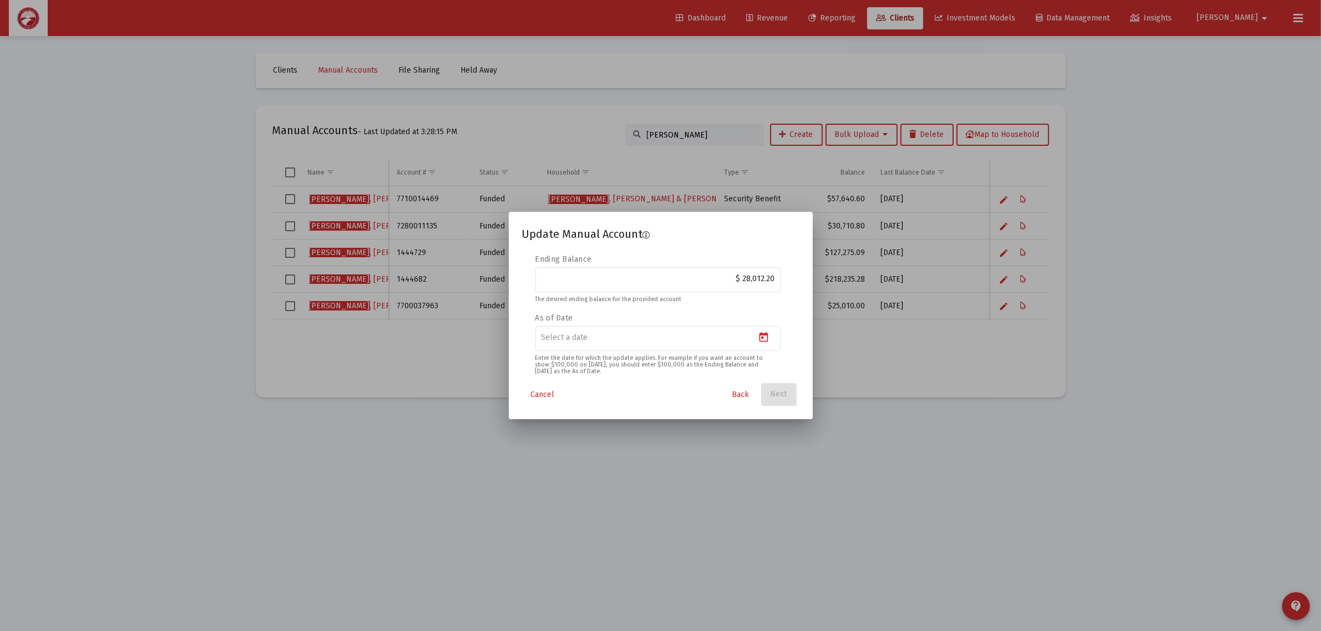
type input "2025-08-04"
click at [787, 395] on button "Next" at bounding box center [779, 394] width 36 height 22
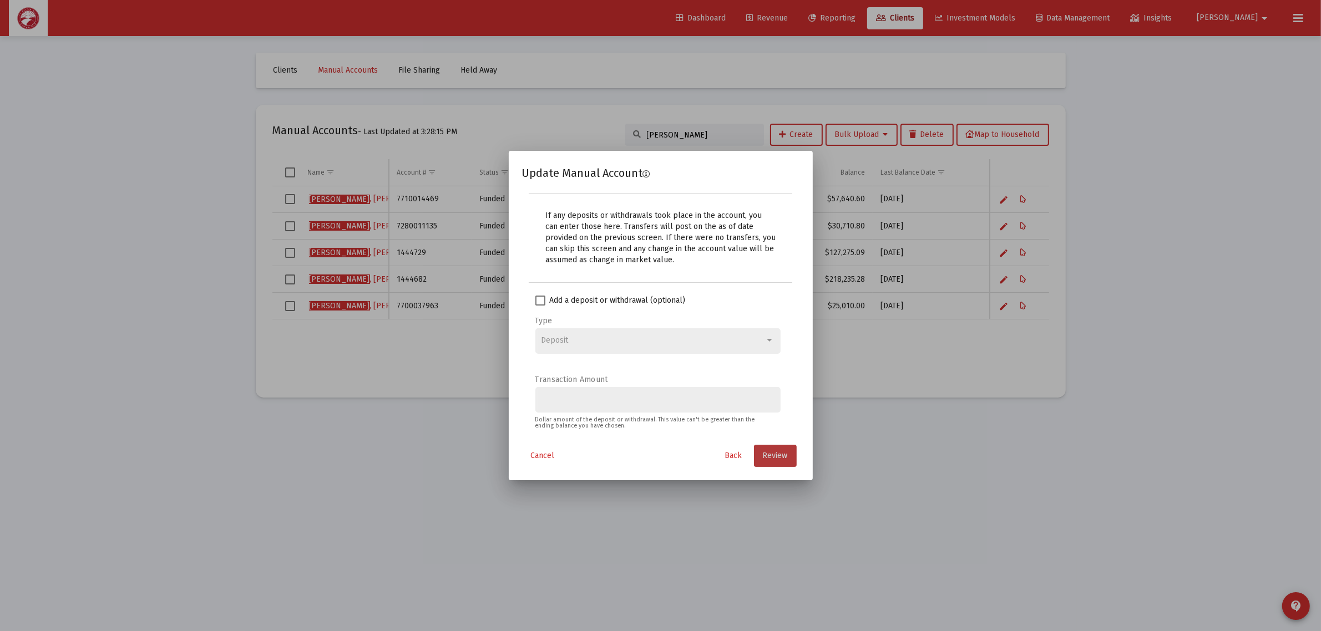
click at [782, 448] on button "Review" at bounding box center [775, 456] width 43 height 22
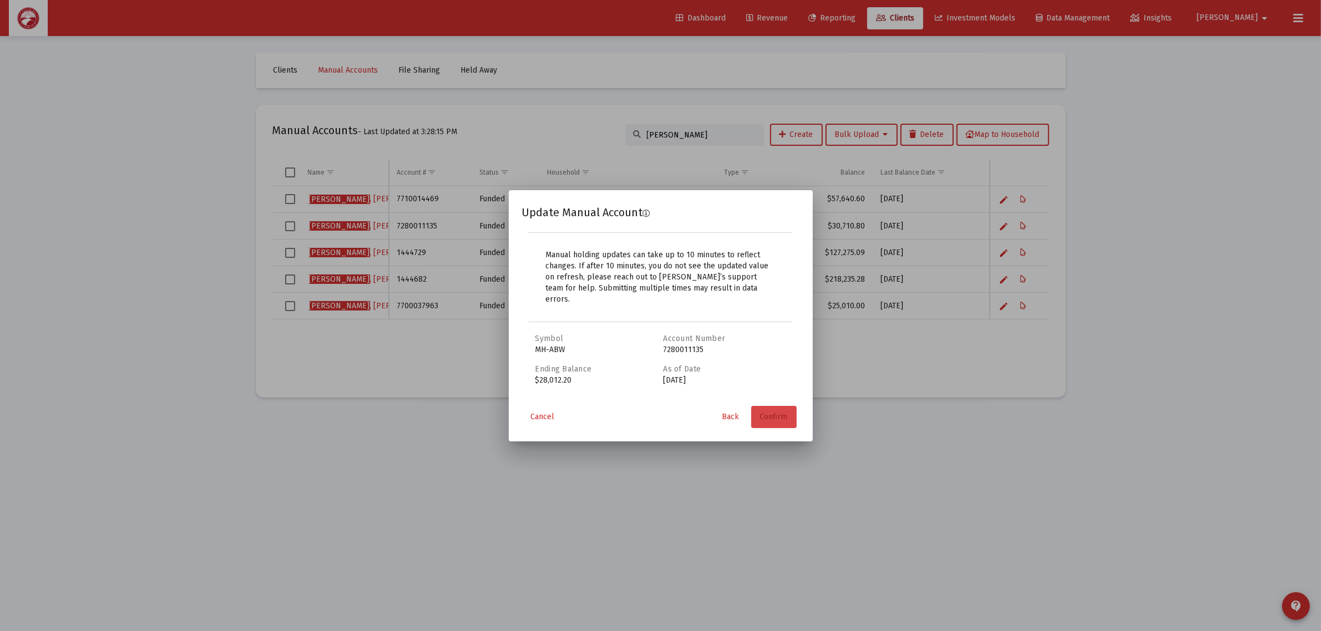
click at [778, 412] on span "Confirm" at bounding box center [774, 416] width 28 height 9
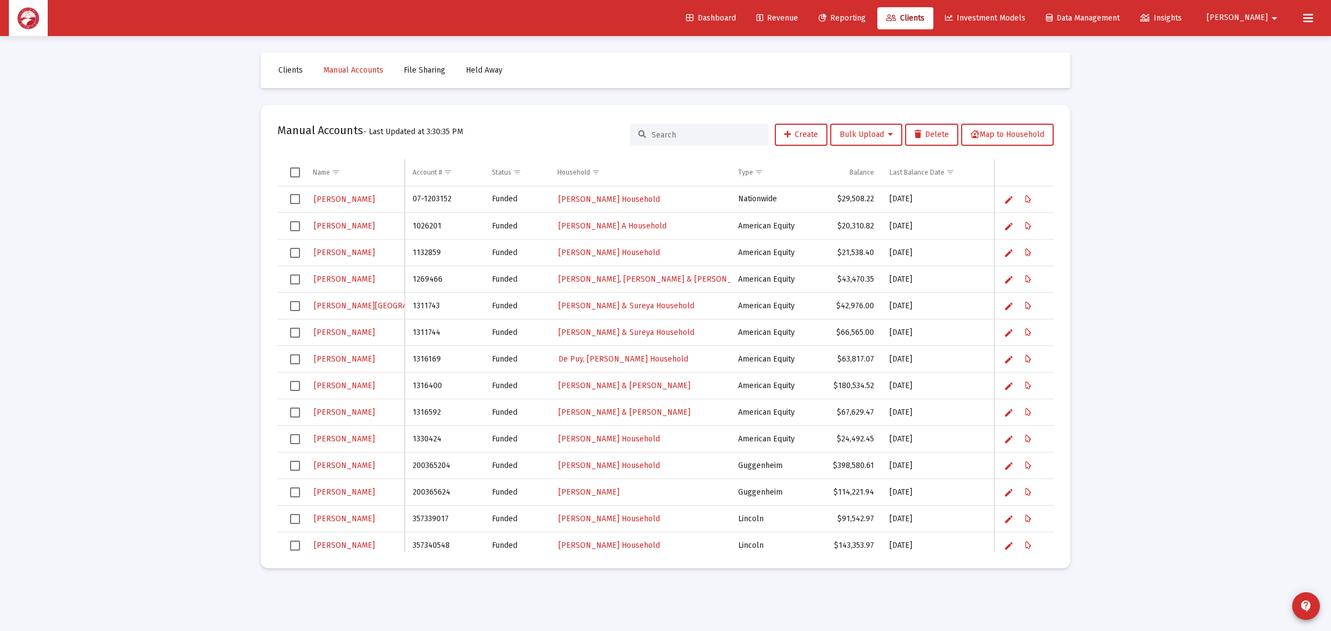
click at [717, 130] on input at bounding box center [706, 134] width 109 height 9
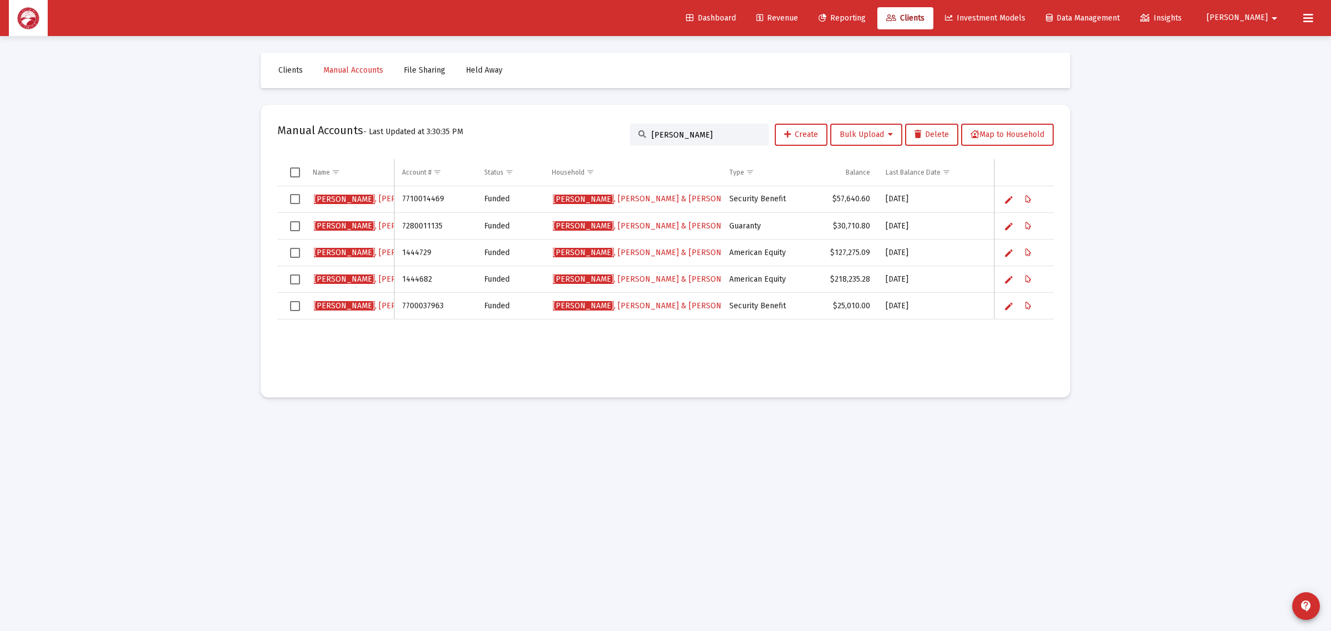
type input "[PERSON_NAME]"
